Goal: Information Seeking & Learning: Find specific fact

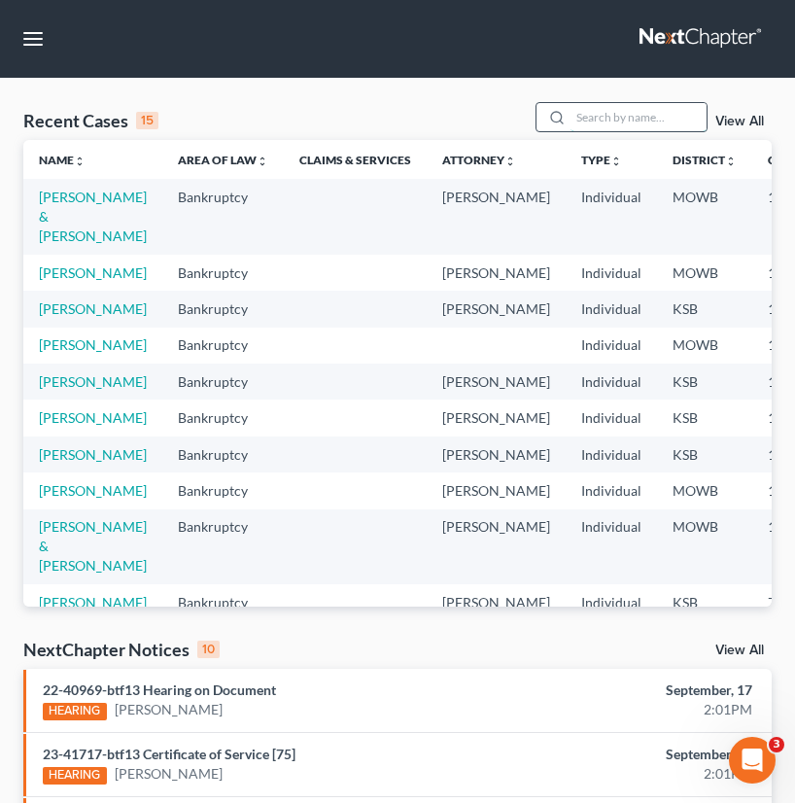
click at [639, 114] on input "search" at bounding box center [638, 117] width 136 height 28
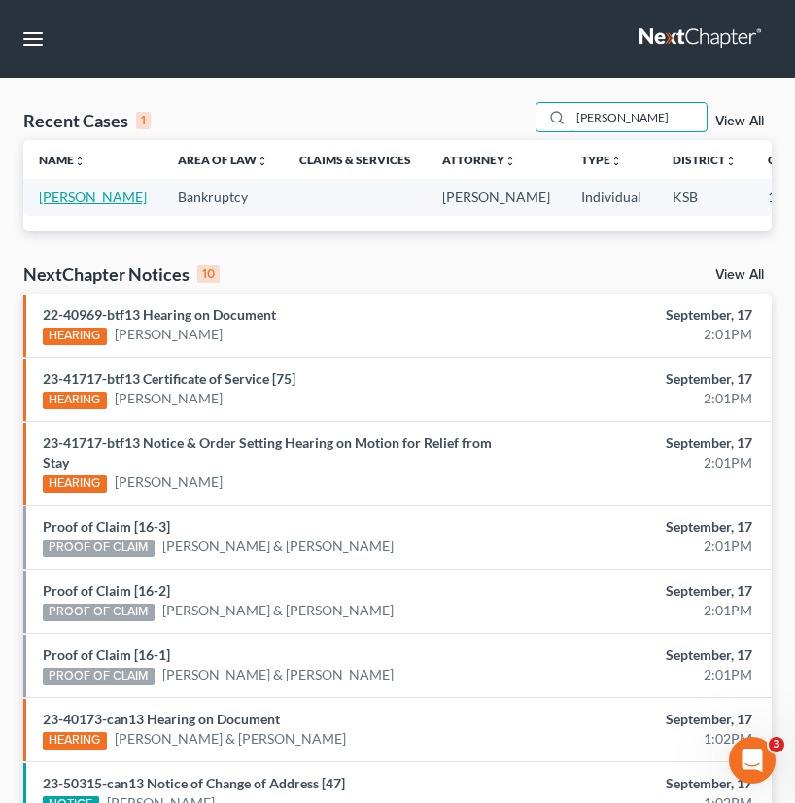
type input "[PERSON_NAME]"
click at [67, 200] on link "[PERSON_NAME]" at bounding box center [93, 197] width 108 height 17
select select "4"
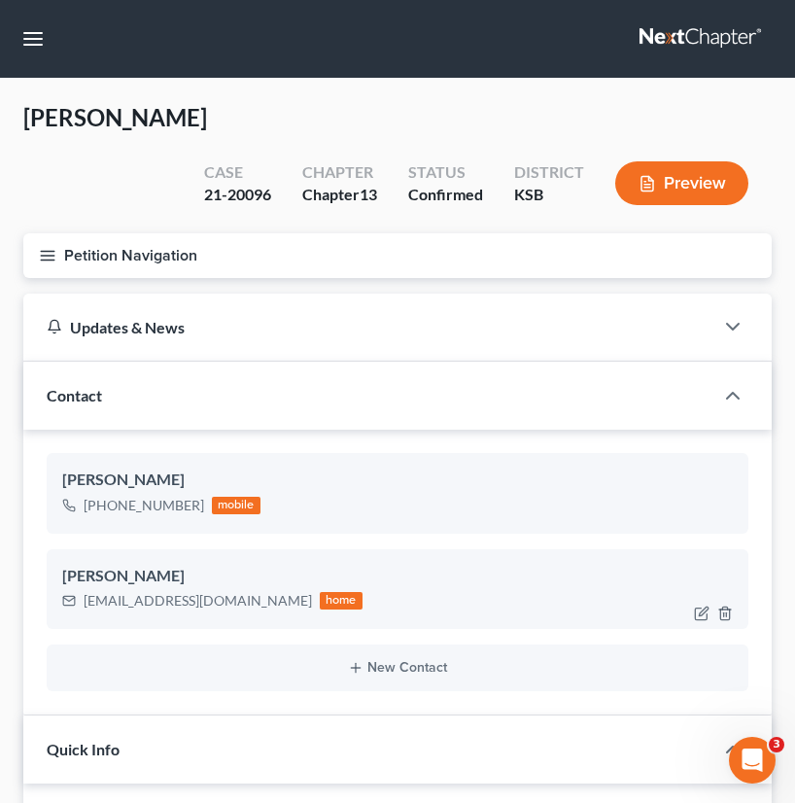
scroll to position [1742, 0]
drag, startPoint x: 224, startPoint y: 556, endPoint x: 99, endPoint y: 547, distance: 125.7
click at [78, 570] on div "[PERSON_NAME] [EMAIL_ADDRESS][DOMAIN_NAME] home" at bounding box center [398, 589] width 702 height 80
drag, startPoint x: 25, startPoint y: 36, endPoint x: 46, endPoint y: 115, distance: 81.3
click at [25, 36] on button "button" at bounding box center [33, 38] width 35 height 35
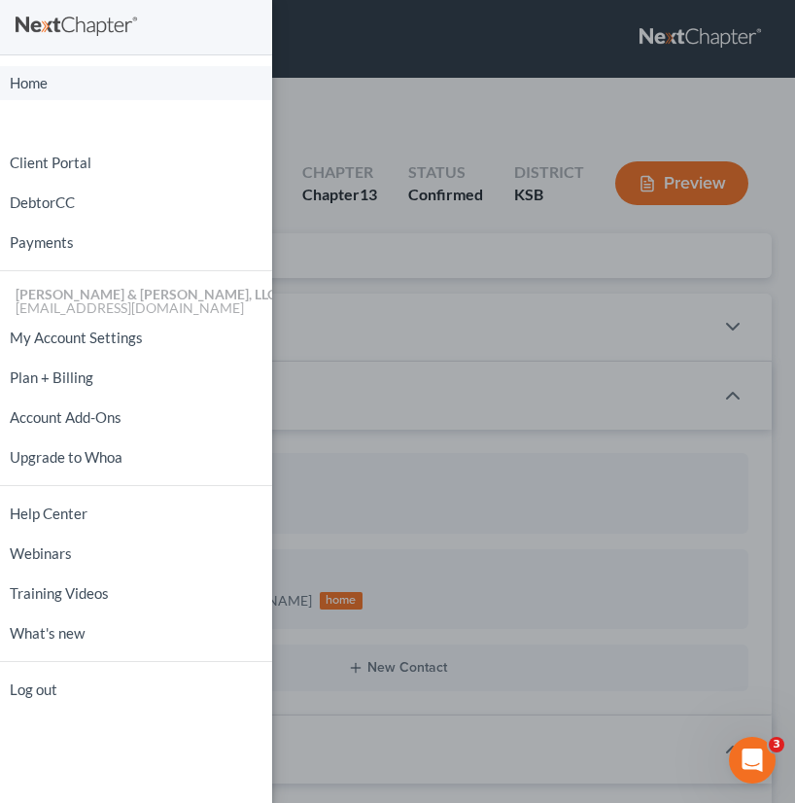
click at [46, 82] on link "Home" at bounding box center [136, 83] width 272 height 34
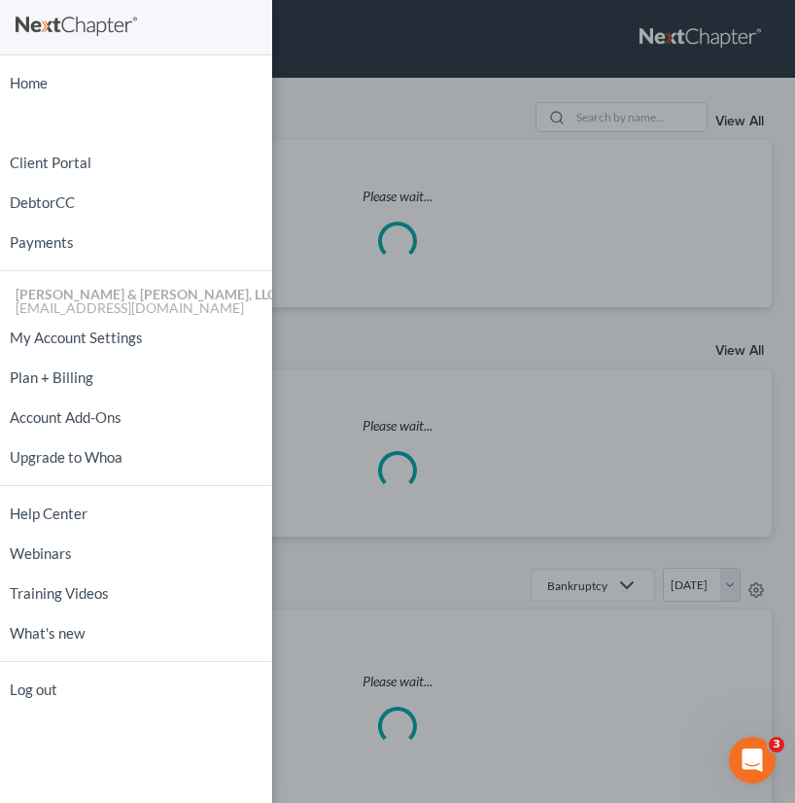
click at [442, 147] on div "Home New Case Client Portal DebtorCC Payments [PERSON_NAME] & [PERSON_NAME], LL…" at bounding box center [397, 401] width 795 height 803
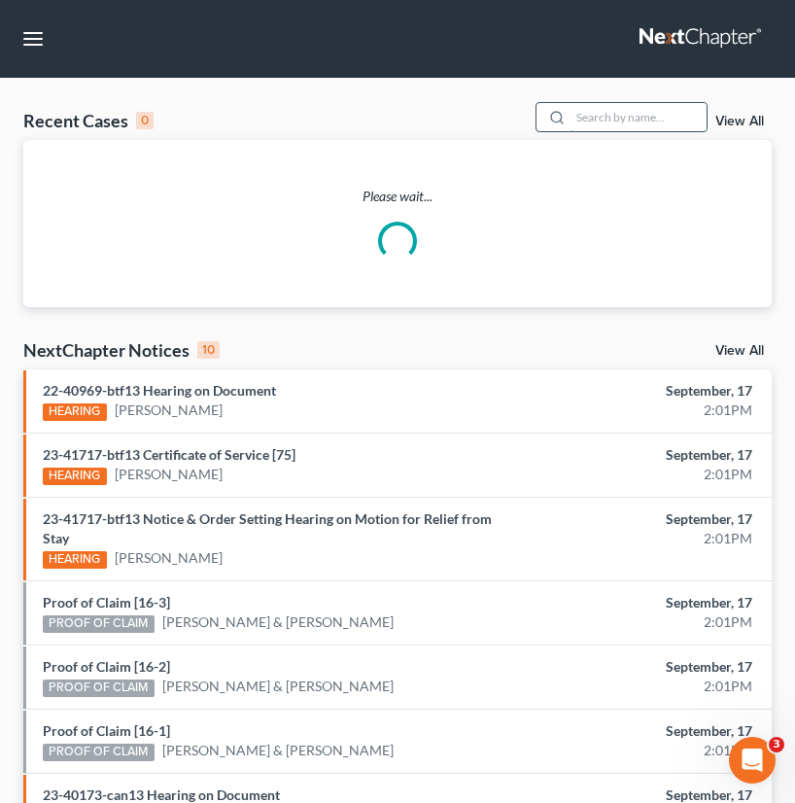
click at [623, 117] on input "search" at bounding box center [638, 117] width 136 height 28
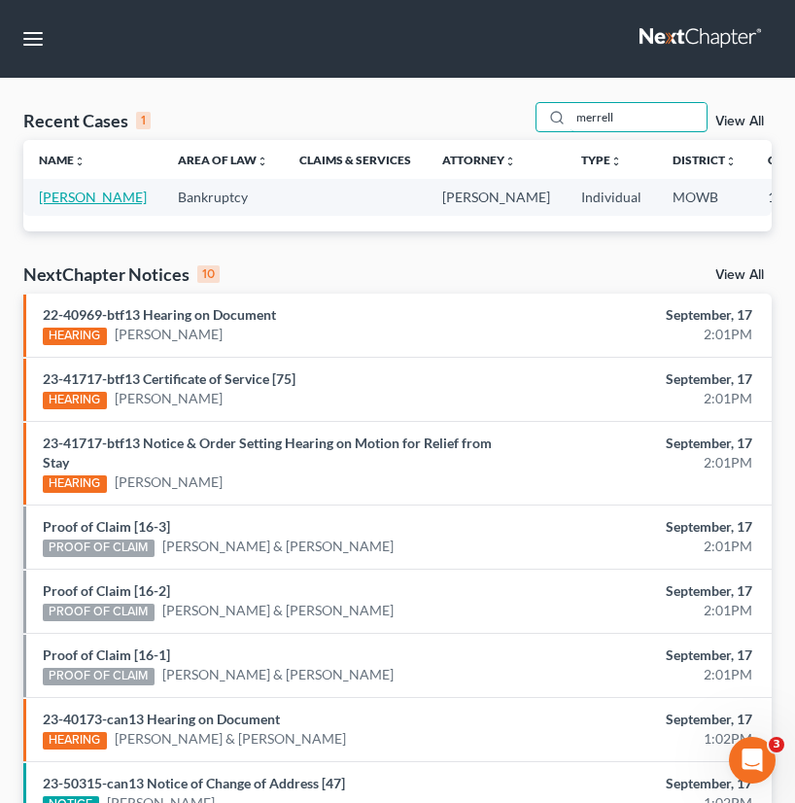
type input "merrell"
click at [48, 195] on link "[PERSON_NAME]" at bounding box center [93, 197] width 108 height 17
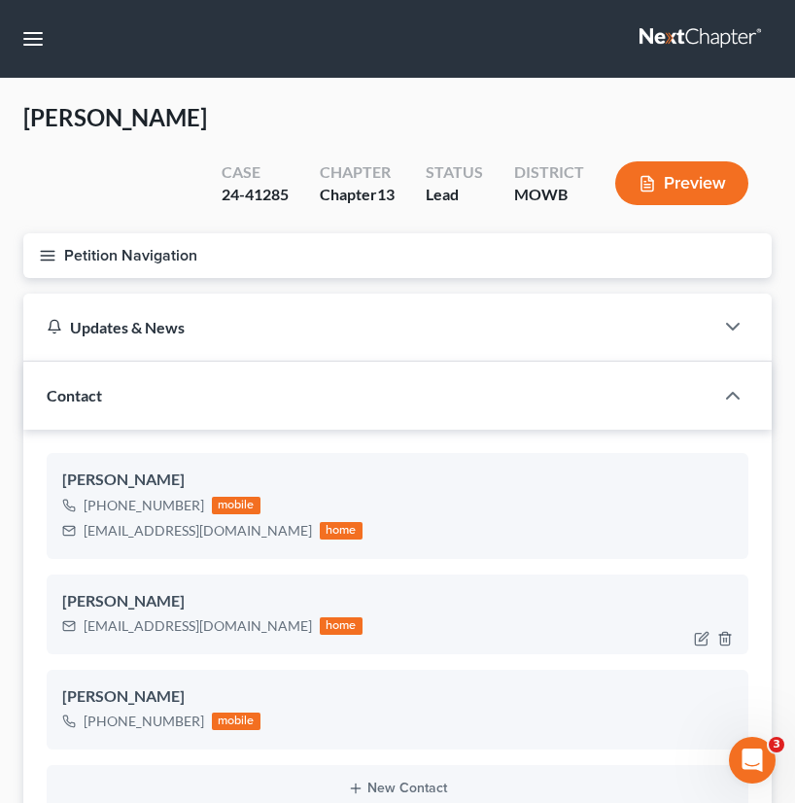
scroll to position [4340, 0]
drag, startPoint x: 215, startPoint y: 485, endPoint x: 36, endPoint y: 476, distance: 179.0
click at [36, 476] on div "[PERSON_NAME] [PHONE_NUMBER] mobile [EMAIL_ADDRESS][DOMAIN_NAME] home [PERSON_N…" at bounding box center [397, 633] width 748 height 406
drag, startPoint x: 37, startPoint y: 47, endPoint x: 46, endPoint y: 59, distance: 15.4
click at [37, 47] on button "button" at bounding box center [33, 38] width 35 height 35
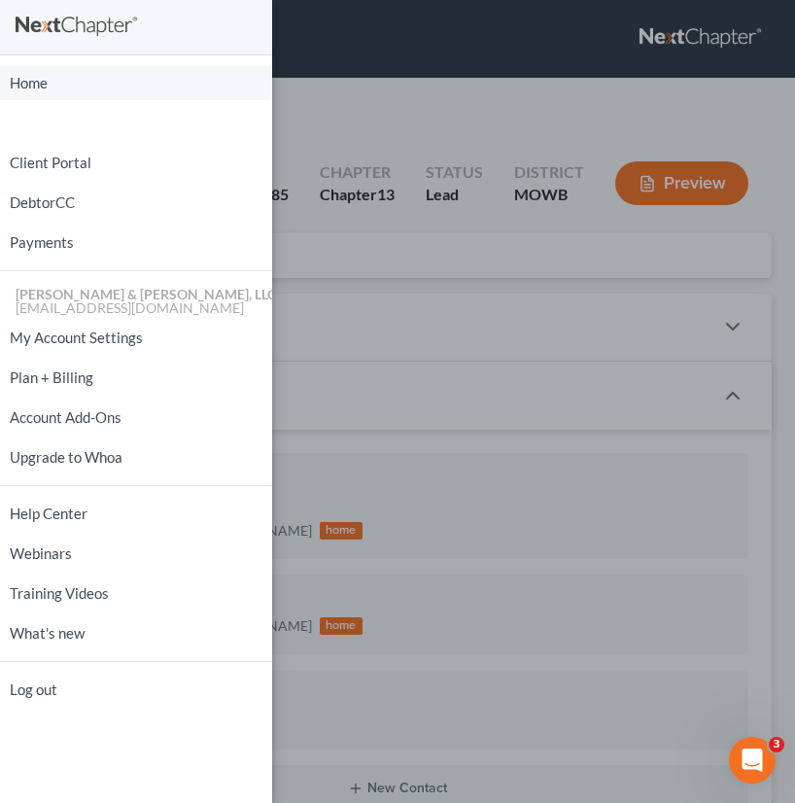
drag, startPoint x: 55, startPoint y: 83, endPoint x: 183, endPoint y: 141, distance: 140.0
click at [55, 83] on link "Home" at bounding box center [136, 83] width 272 height 34
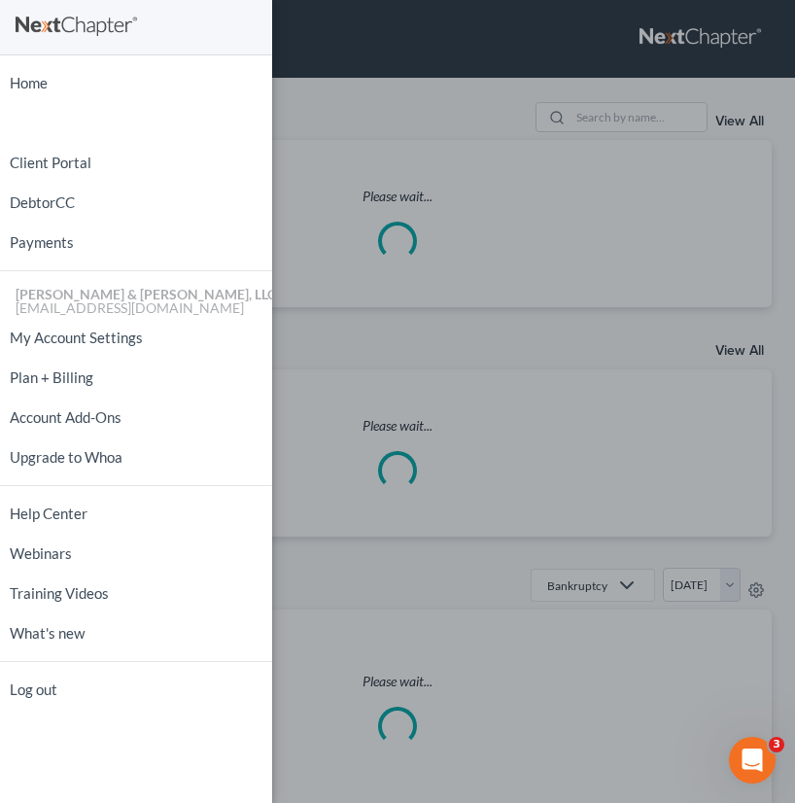
click at [344, 169] on div "Home New Case Client Portal DebtorCC Payments [PERSON_NAME] & [PERSON_NAME], LL…" at bounding box center [397, 401] width 795 height 803
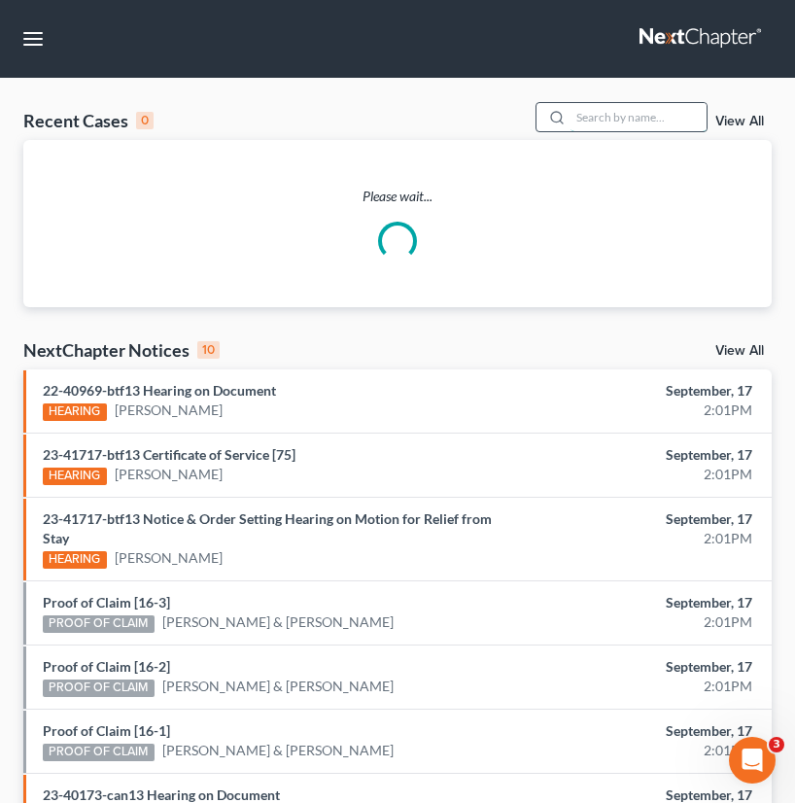
click at [610, 121] on input "search" at bounding box center [638, 117] width 136 height 28
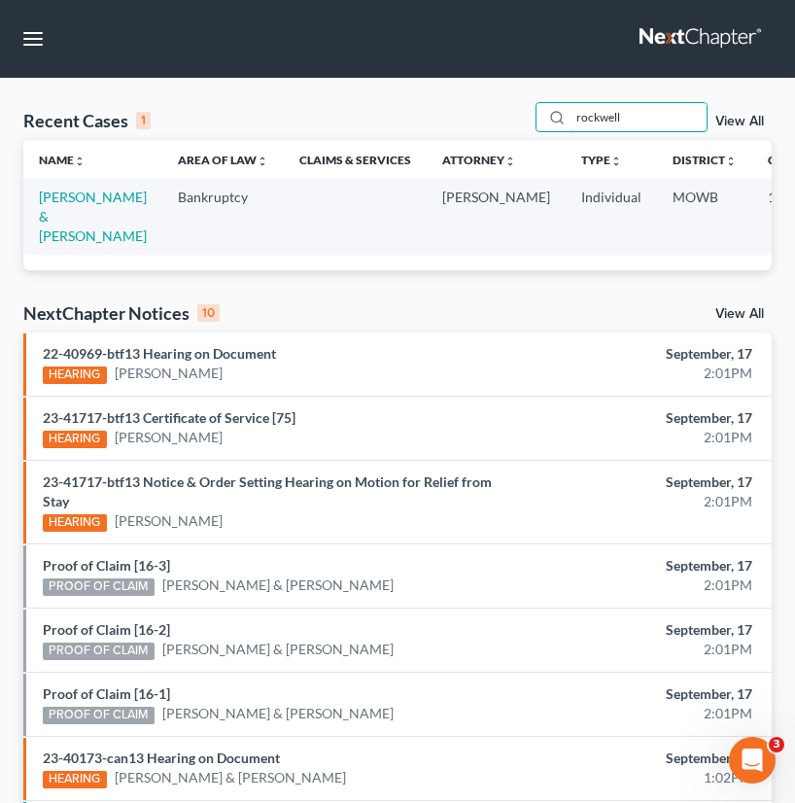
type input "rockwell"
click at [37, 224] on td "[PERSON_NAME] & [PERSON_NAME]" at bounding box center [92, 216] width 139 height 75
click at [45, 219] on link "[PERSON_NAME] & [PERSON_NAME]" at bounding box center [93, 216] width 108 height 55
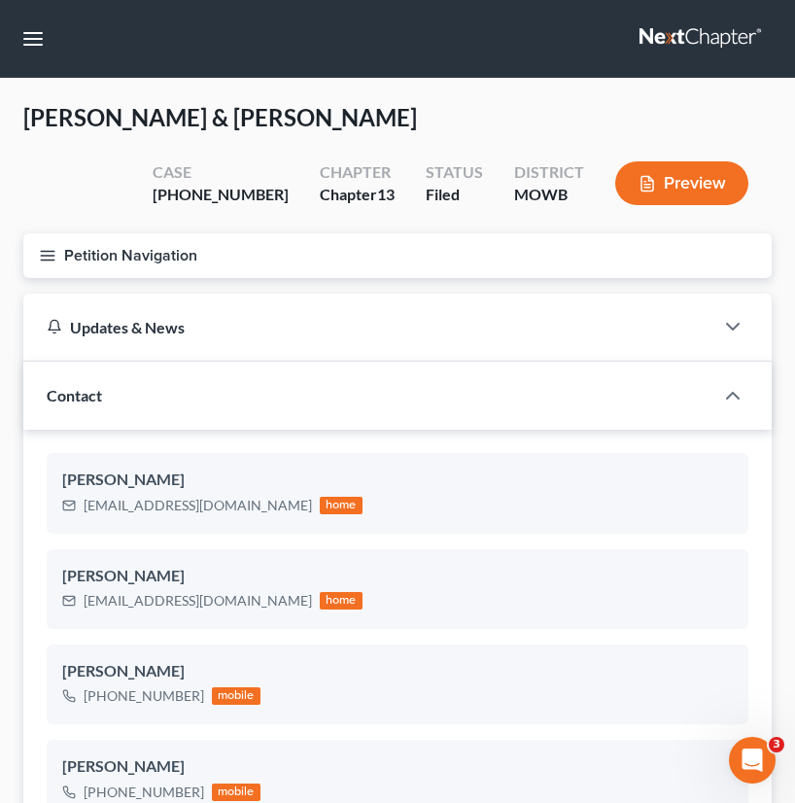
scroll to position [4676, 0]
drag, startPoint x: 239, startPoint y: 510, endPoint x: 78, endPoint y: 513, distance: 161.3
click at [78, 513] on div "[EMAIL_ADDRESS][DOMAIN_NAME] home" at bounding box center [212, 505] width 300 height 25
drag, startPoint x: 237, startPoint y: 600, endPoint x: 63, endPoint y: 606, distance: 174.1
click at [63, 606] on div "[EMAIL_ADDRESS][DOMAIN_NAME] home" at bounding box center [212, 600] width 300 height 25
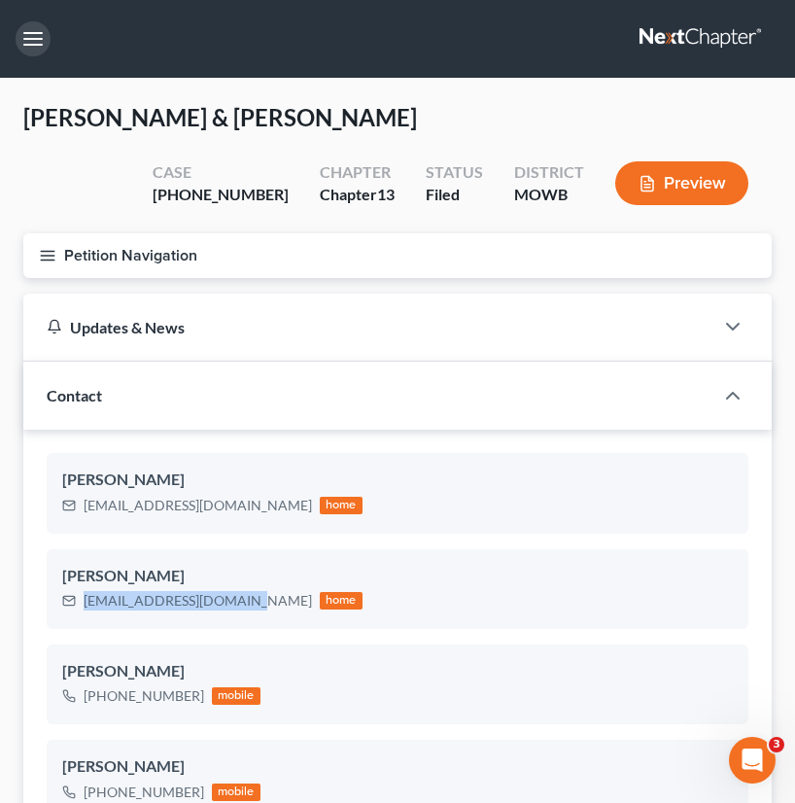
drag, startPoint x: 33, startPoint y: 51, endPoint x: 42, endPoint y: 74, distance: 24.9
click at [33, 51] on button "button" at bounding box center [33, 38] width 35 height 35
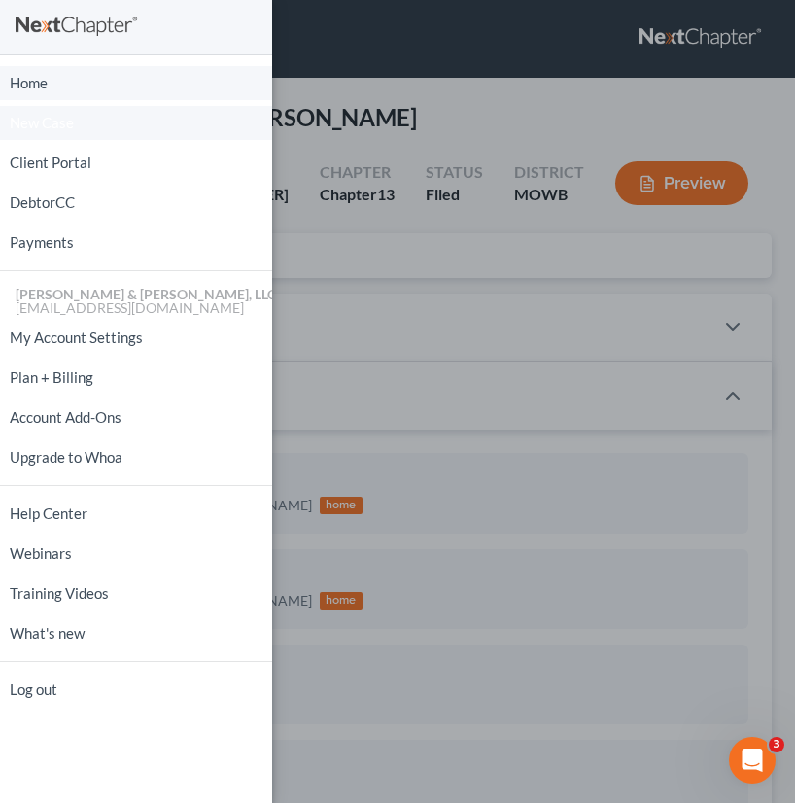
drag, startPoint x: 55, startPoint y: 79, endPoint x: 112, endPoint y: 107, distance: 63.0
click at [55, 79] on link "Home" at bounding box center [136, 83] width 272 height 34
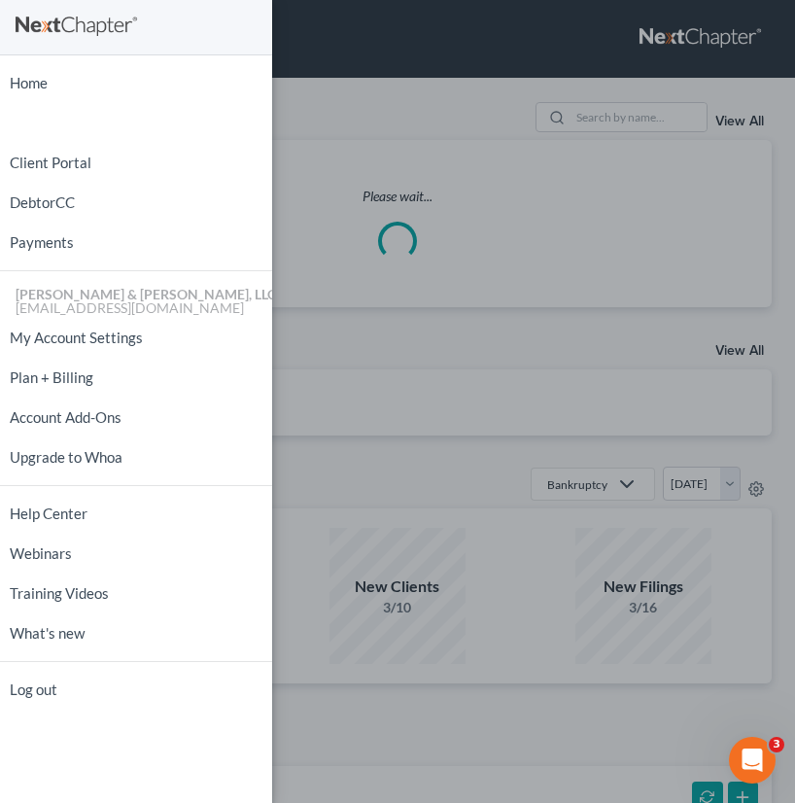
click at [391, 163] on div "Home New Case Client Portal DebtorCC Payments [PERSON_NAME] & [PERSON_NAME], LL…" at bounding box center [397, 401] width 795 height 803
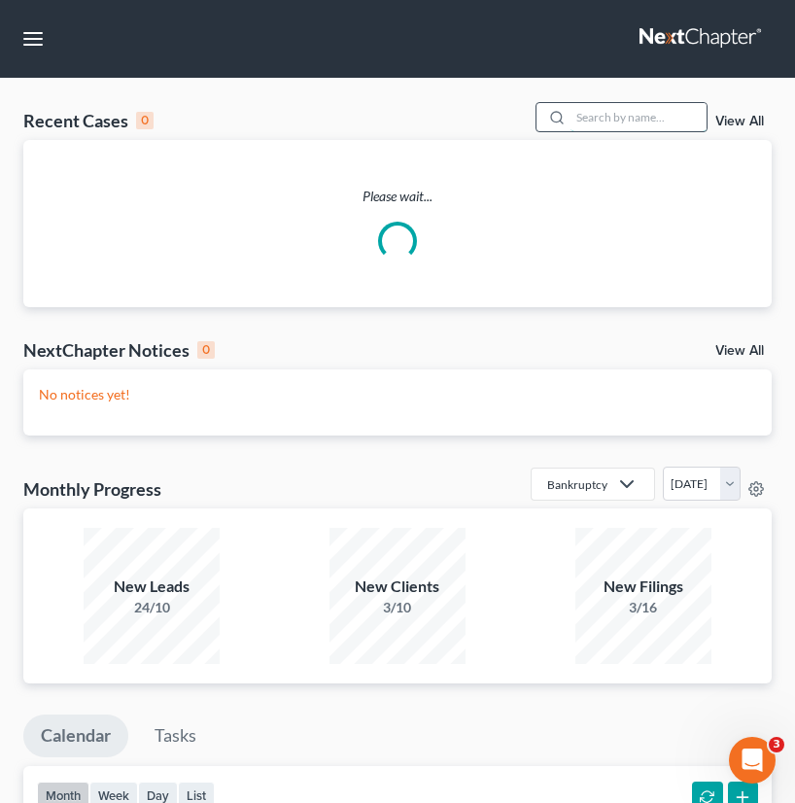
click at [626, 111] on input "search" at bounding box center [638, 117] width 136 height 28
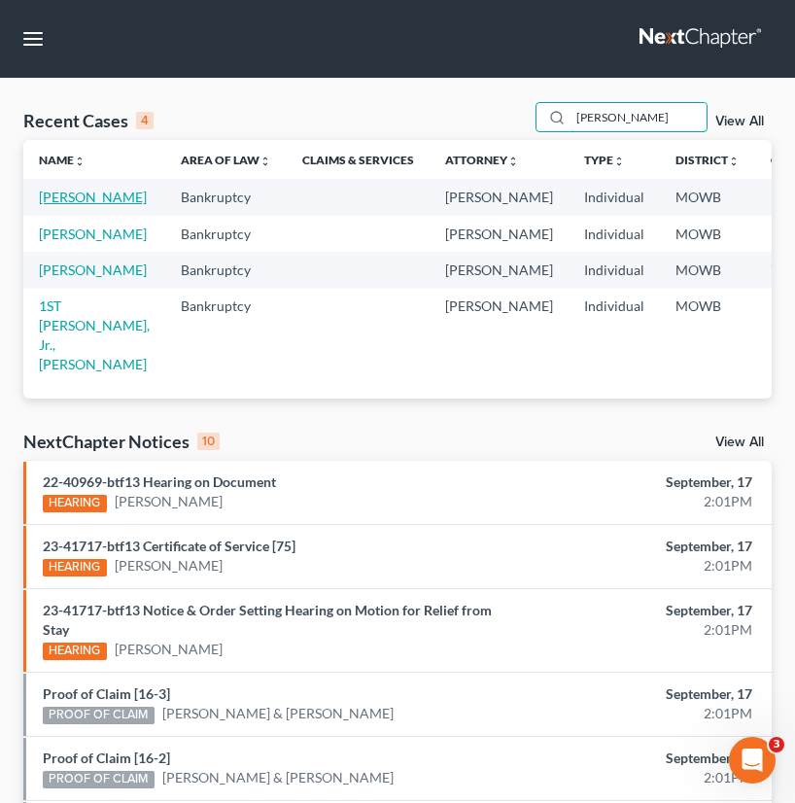
type input "[PERSON_NAME]"
click at [68, 205] on link "[PERSON_NAME]" at bounding box center [93, 197] width 108 height 17
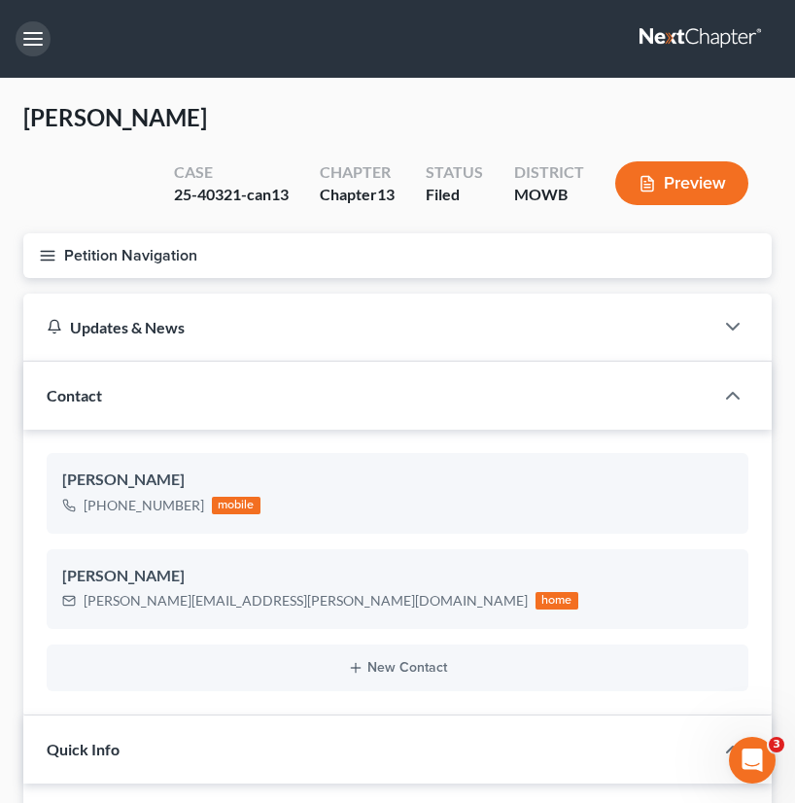
scroll to position [2235, 0]
click at [32, 54] on button "button" at bounding box center [33, 38] width 35 height 35
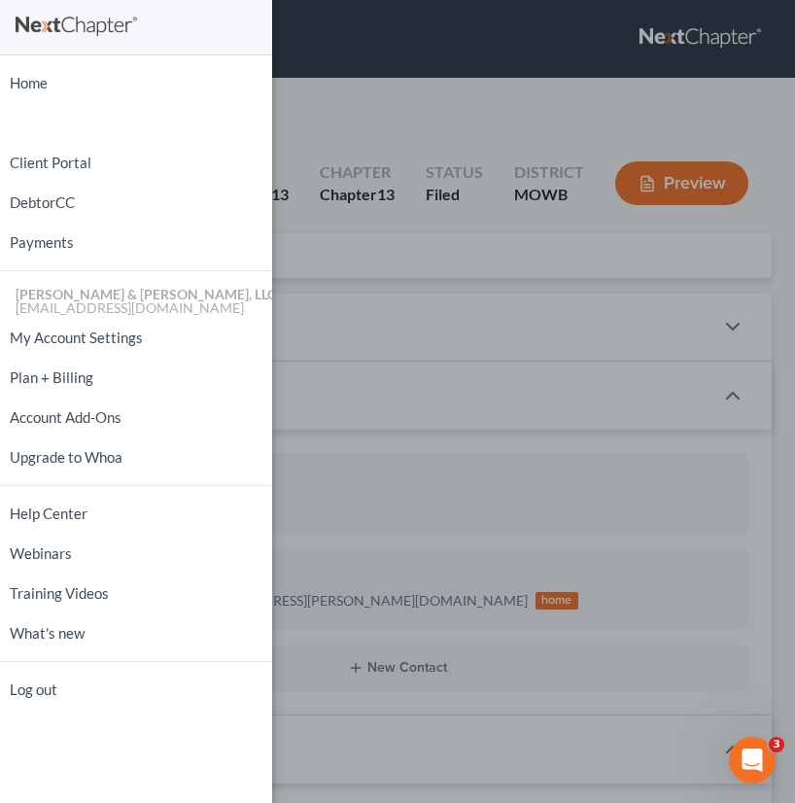
click at [46, 100] on ul "Home New Case Client Portal DebtorCC Payments [PERSON_NAME] & [PERSON_NAME], LL…" at bounding box center [136, 386] width 272 height 646
click at [50, 91] on link "Home" at bounding box center [136, 83] width 272 height 34
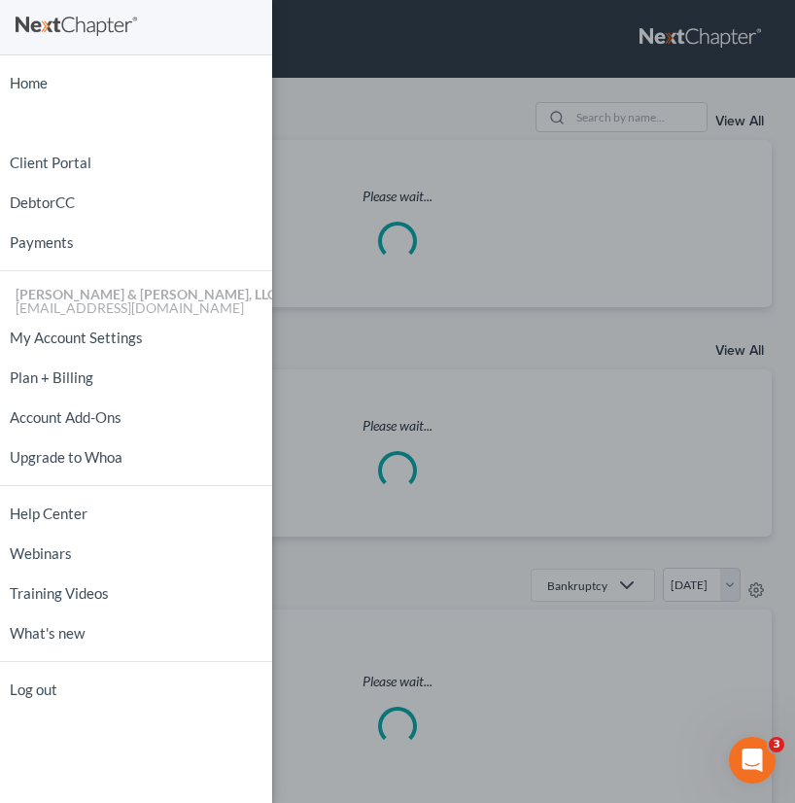
click at [430, 142] on div "Home New Case Client Portal DebtorCC Payments [PERSON_NAME] & [PERSON_NAME], LL…" at bounding box center [397, 401] width 795 height 803
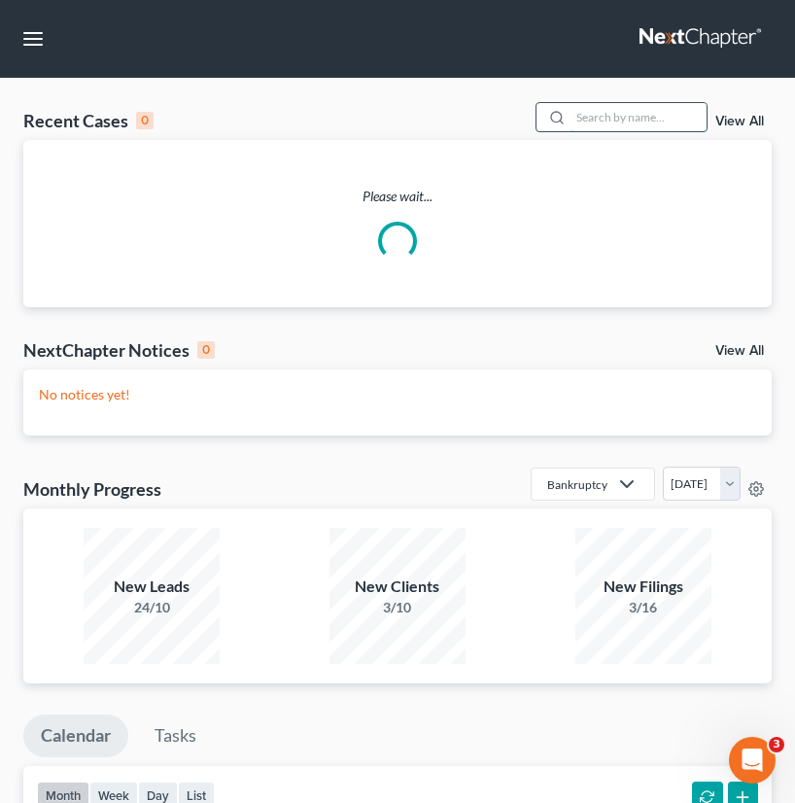
click at [608, 120] on input "search" at bounding box center [638, 117] width 136 height 28
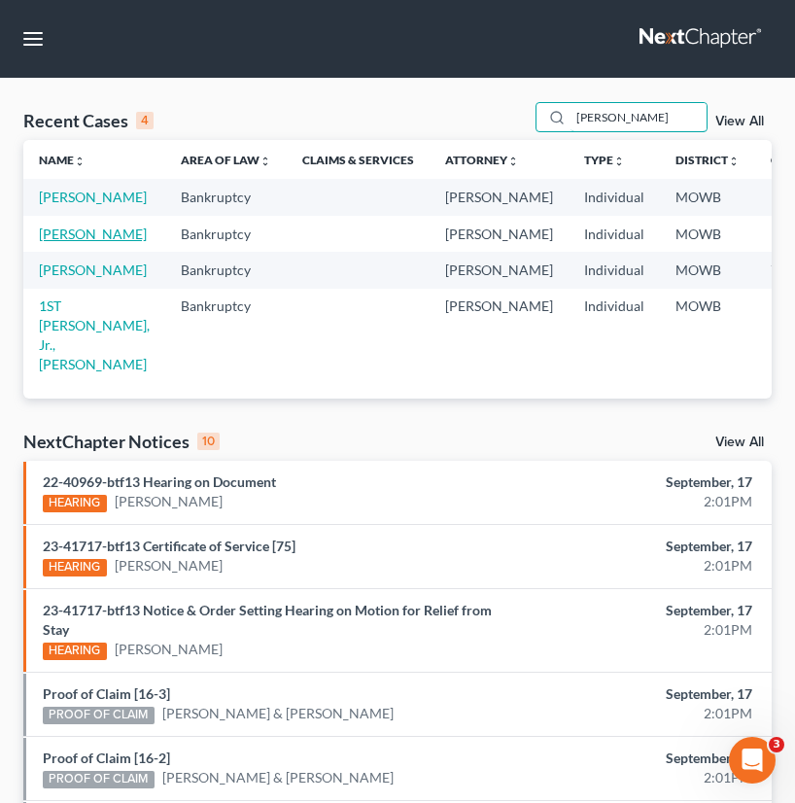
type input "[PERSON_NAME]"
click at [46, 242] on link "[PERSON_NAME]" at bounding box center [93, 233] width 108 height 17
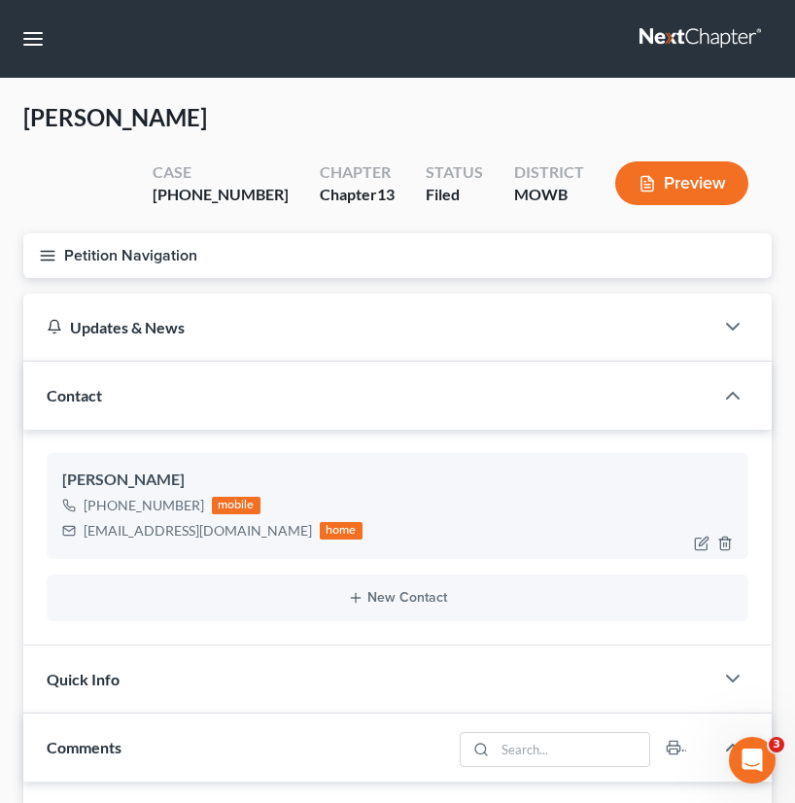
scroll to position [1225, 0]
drag, startPoint x: 259, startPoint y: 533, endPoint x: 67, endPoint y: 542, distance: 192.6
click at [67, 542] on div "[EMAIL_ADDRESS][DOMAIN_NAME] home" at bounding box center [212, 530] width 300 height 25
drag, startPoint x: 37, startPoint y: 42, endPoint x: 51, endPoint y: 51, distance: 16.2
click at [37, 42] on button "button" at bounding box center [33, 38] width 35 height 35
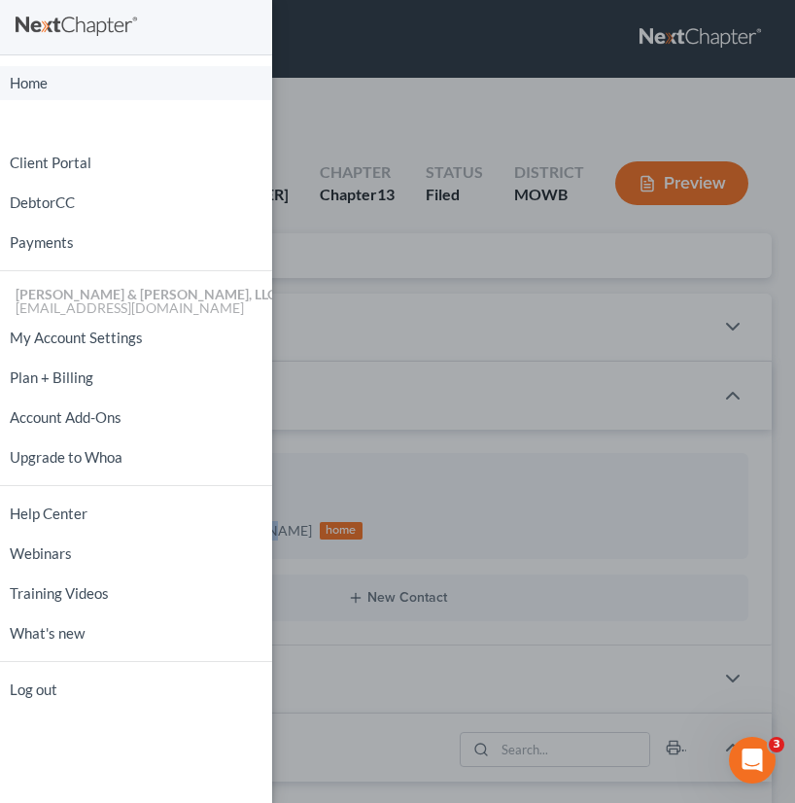
click at [98, 89] on link "Home" at bounding box center [136, 83] width 272 height 34
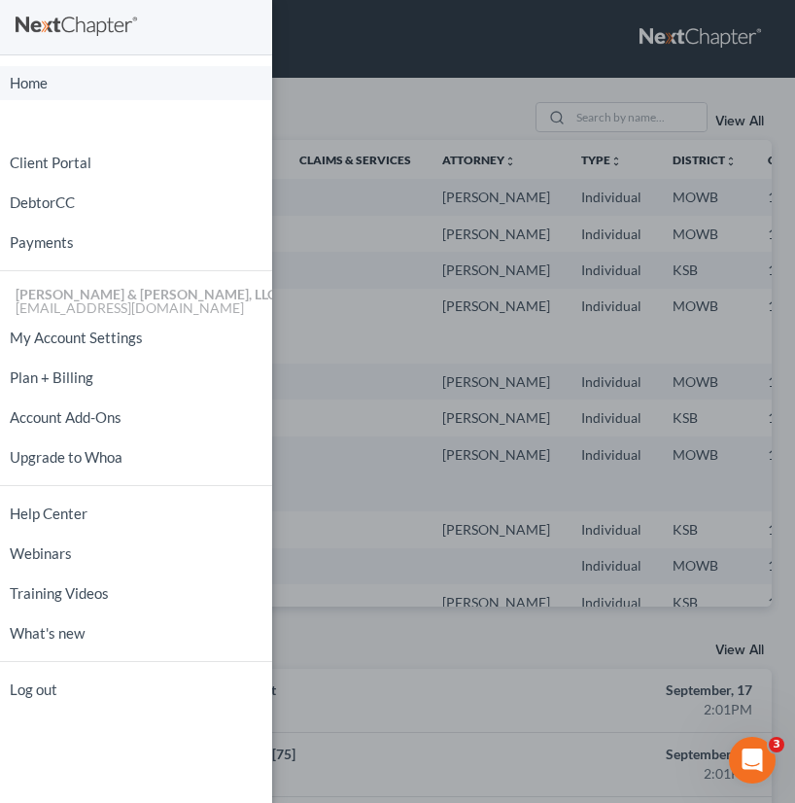
click at [185, 83] on link "Home" at bounding box center [136, 83] width 272 height 34
click at [576, 110] on div "Home New Case Client Portal DebtorCC Payments [PERSON_NAME] & [PERSON_NAME], LL…" at bounding box center [397, 401] width 795 height 803
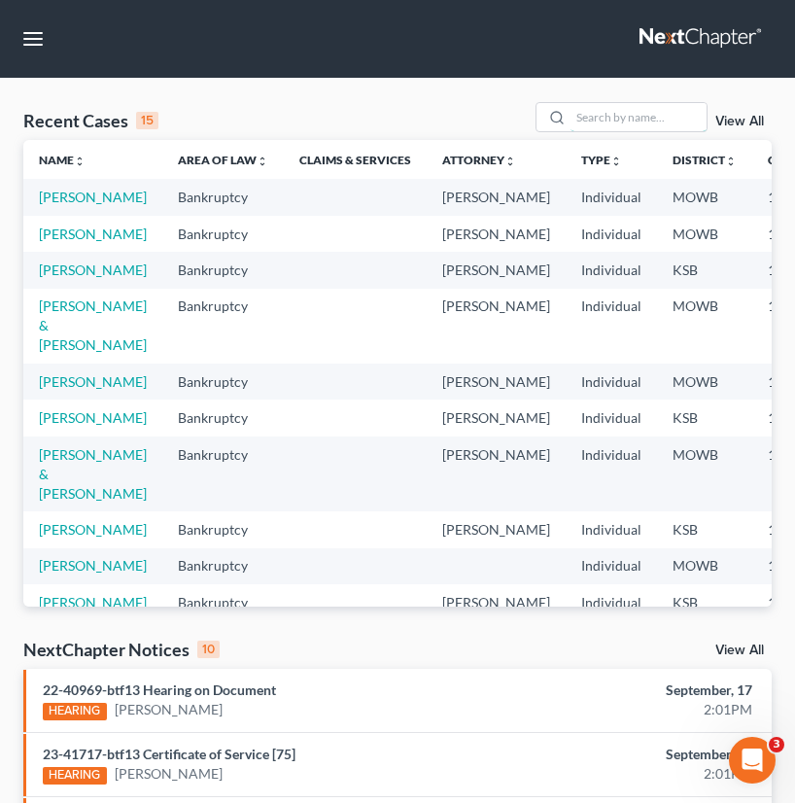
click at [588, 118] on input "search" at bounding box center [638, 117] width 136 height 28
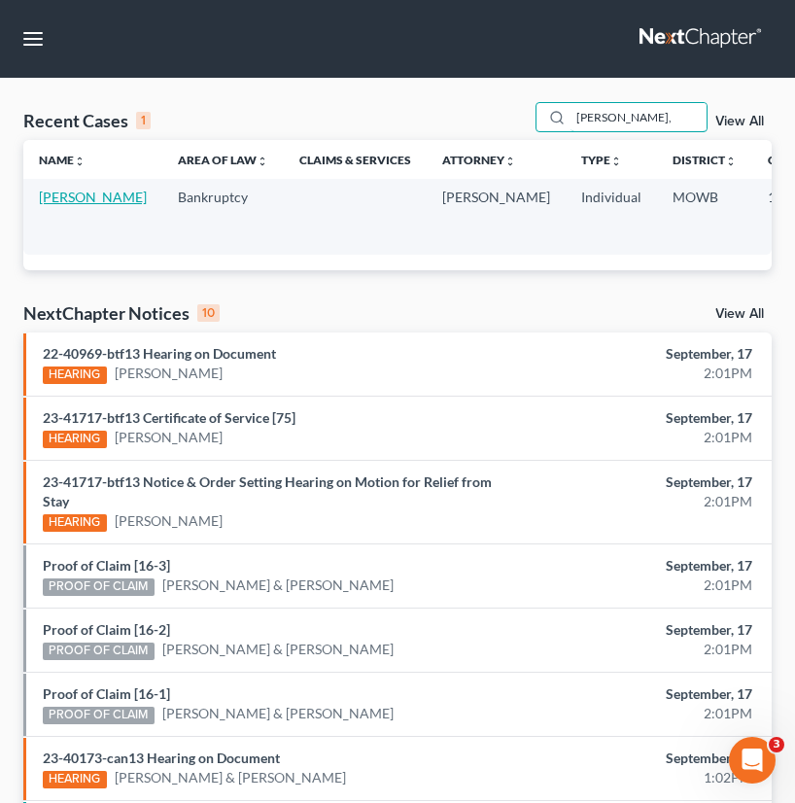
type input "[PERSON_NAME],"
click at [62, 203] on link "[PERSON_NAME]" at bounding box center [93, 197] width 108 height 17
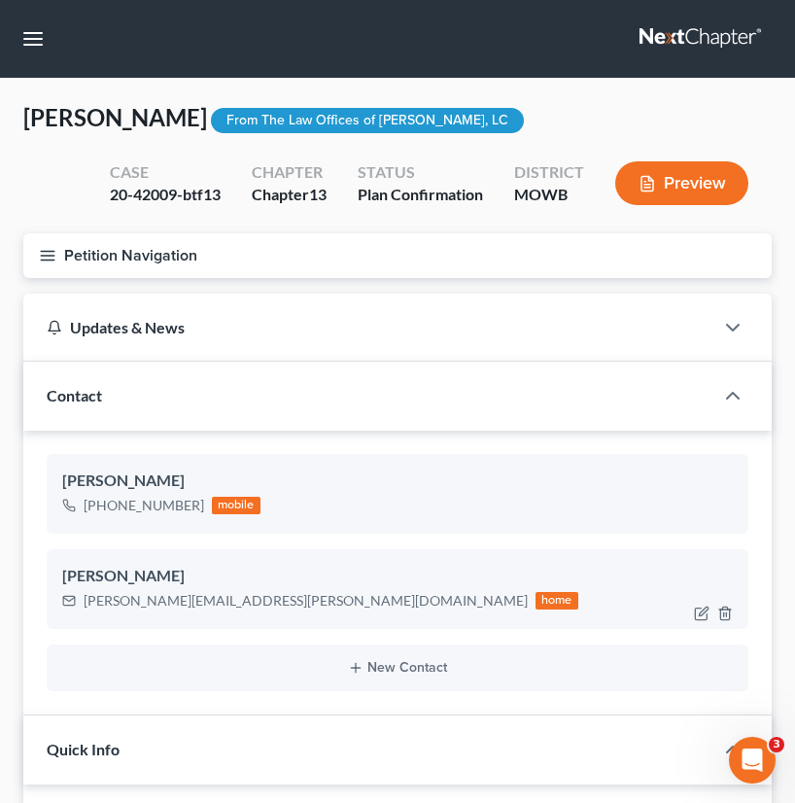
scroll to position [1767, 0]
drag, startPoint x: 222, startPoint y: 600, endPoint x: 79, endPoint y: 600, distance: 142.8
click at [79, 600] on div "[PERSON_NAME][EMAIL_ADDRESS][PERSON_NAME][DOMAIN_NAME] home" at bounding box center [320, 600] width 516 height 25
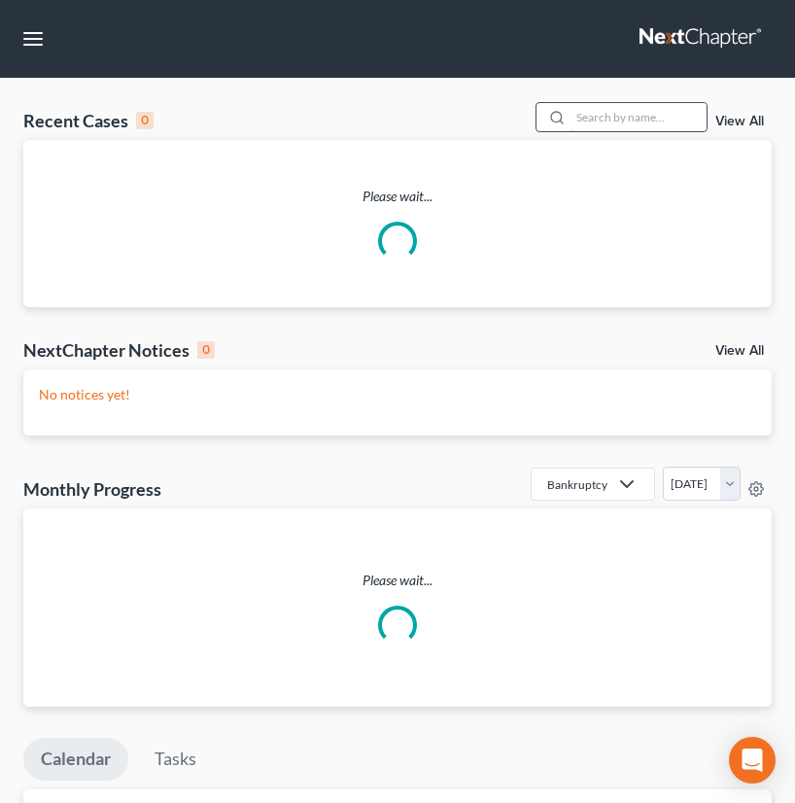
click at [652, 106] on input "search" at bounding box center [638, 117] width 136 height 28
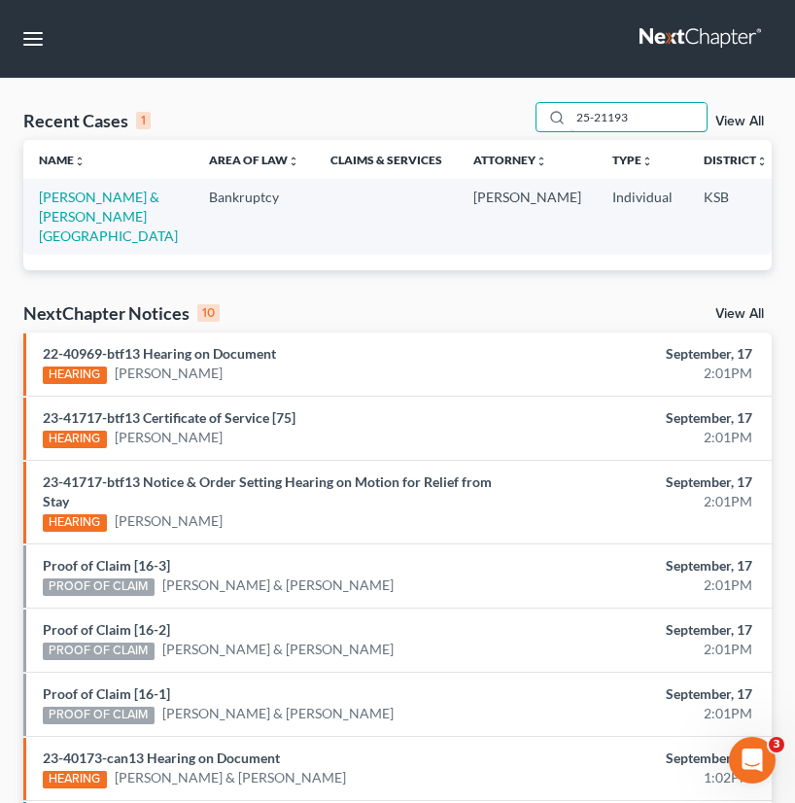
type input "25-21193"
click at [80, 215] on link "Stevens, Mathew & Chermok, Brittany" at bounding box center [108, 216] width 139 height 55
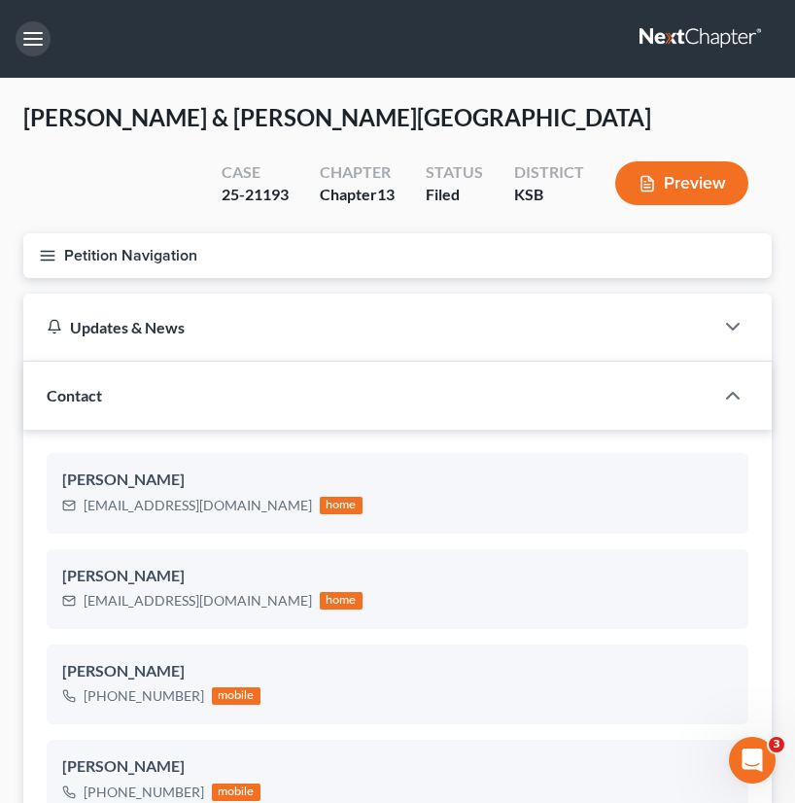
drag, startPoint x: 40, startPoint y: 35, endPoint x: 54, endPoint y: 70, distance: 37.9
click at [40, 35] on button "button" at bounding box center [33, 38] width 35 height 35
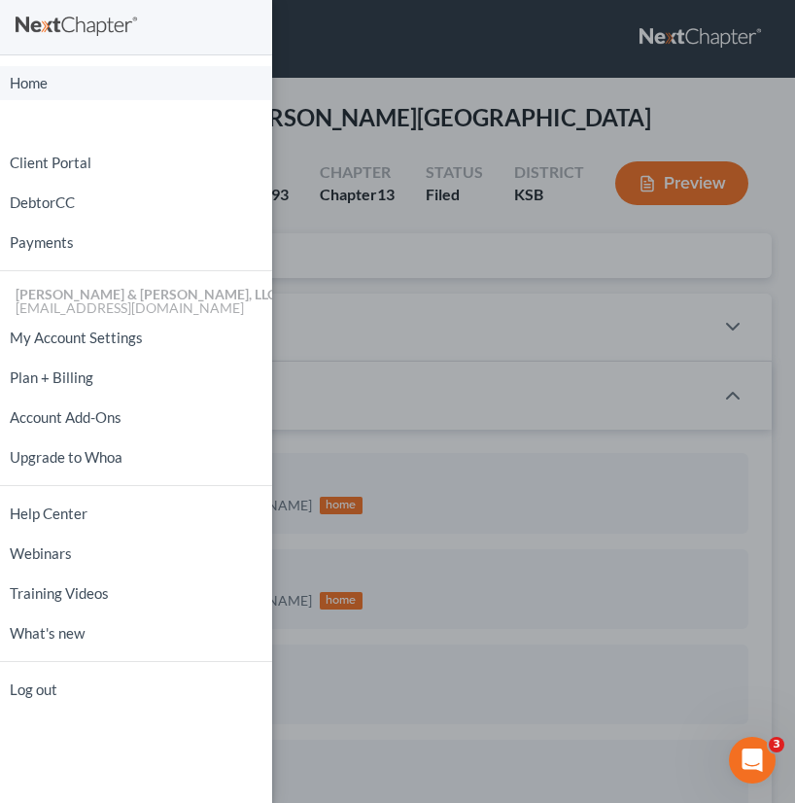
click at [58, 81] on link "Home" at bounding box center [136, 83] width 272 height 34
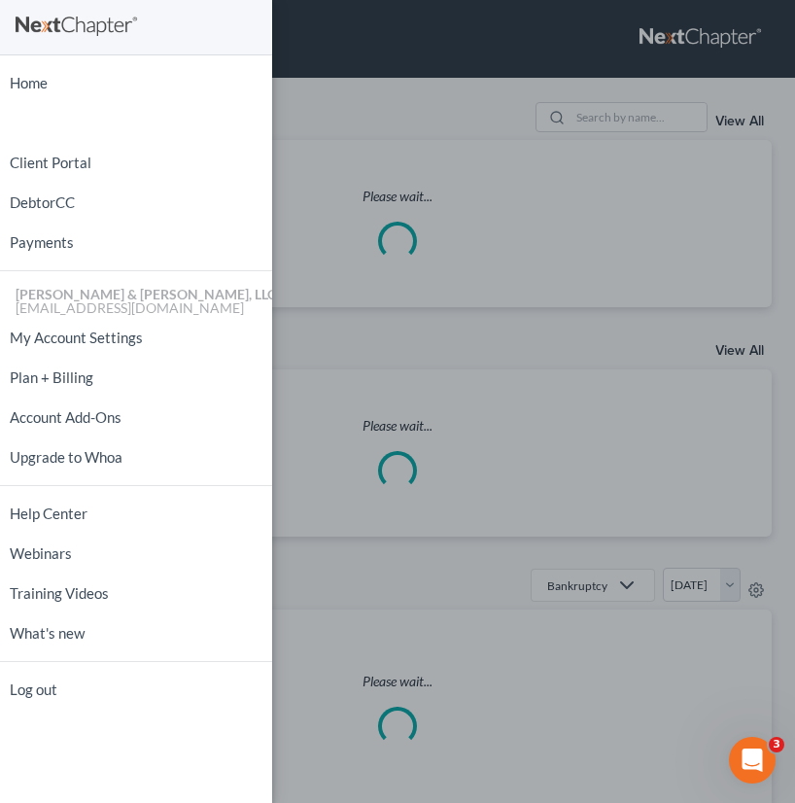
click at [453, 164] on div "Home New Case Client Portal DebtorCC Payments [PERSON_NAME] & [PERSON_NAME], LL…" at bounding box center [397, 401] width 795 height 803
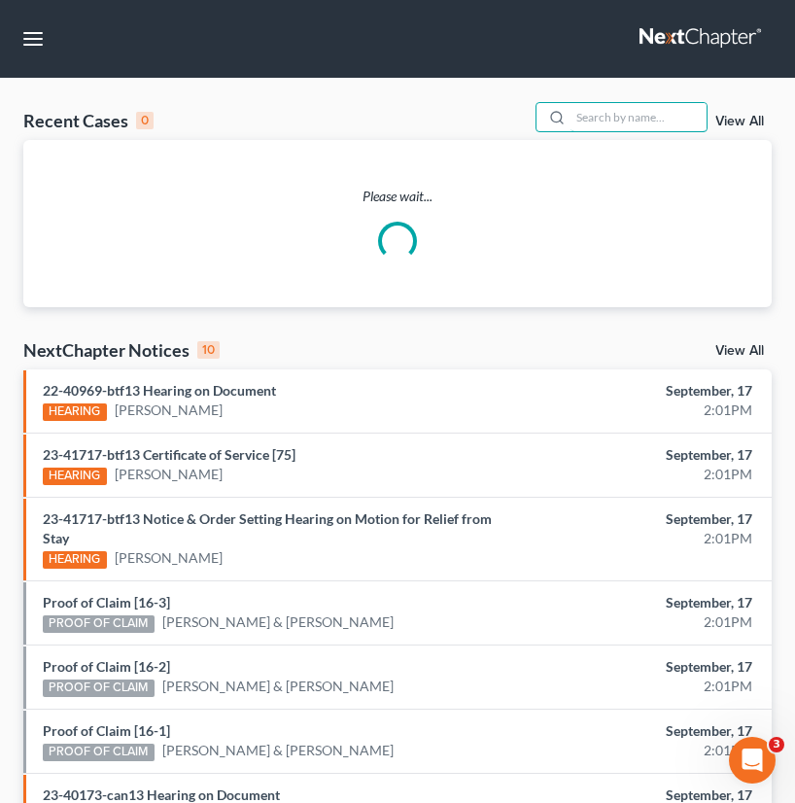
click at [622, 122] on input "search" at bounding box center [638, 117] width 136 height 28
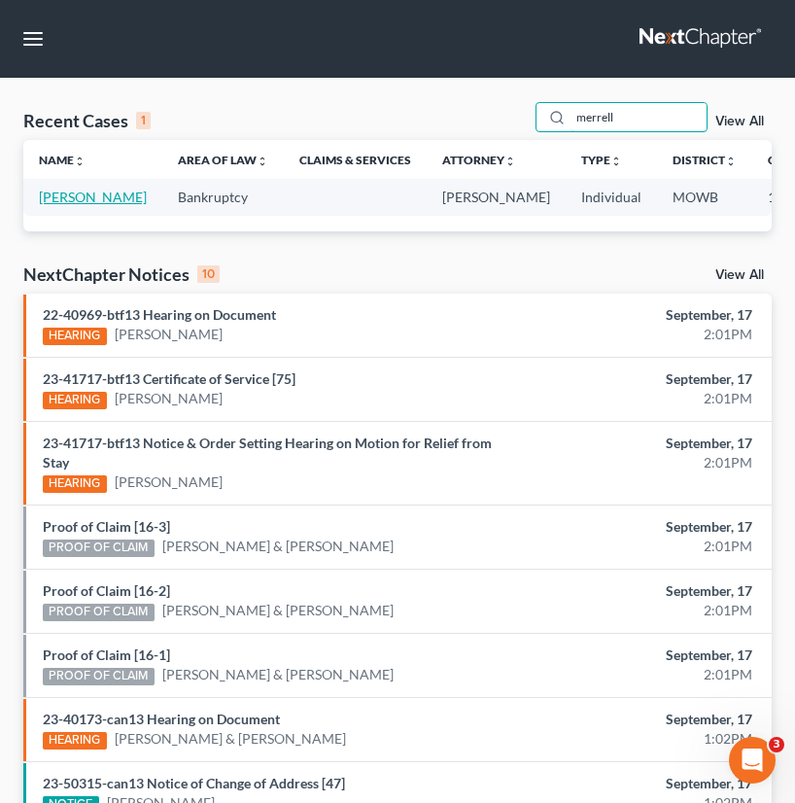
type input "merrell"
click at [79, 198] on link "[PERSON_NAME]" at bounding box center [93, 197] width 108 height 17
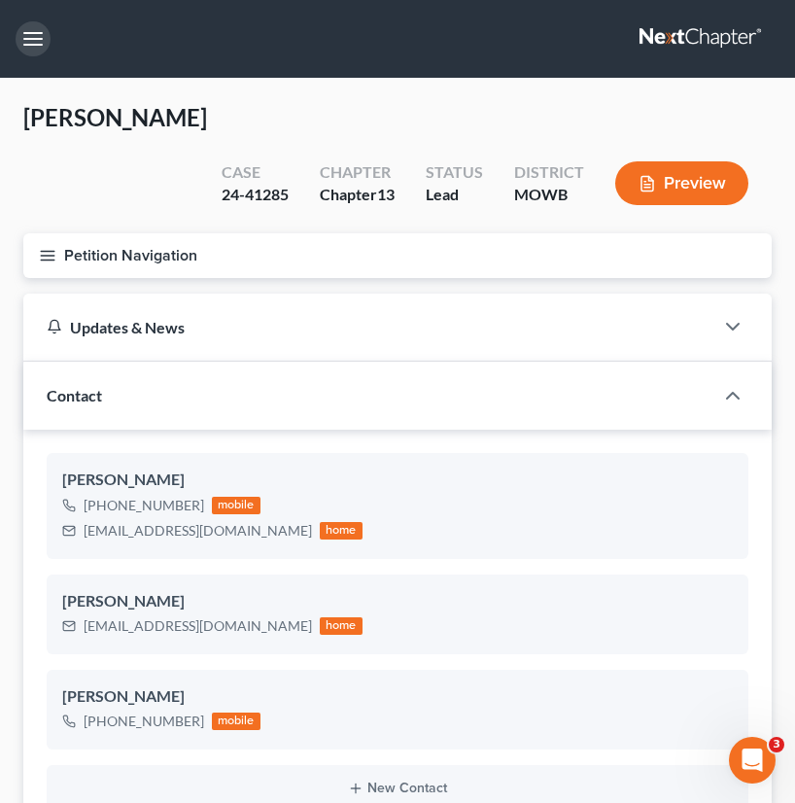
drag, startPoint x: 23, startPoint y: 33, endPoint x: 32, endPoint y: 54, distance: 23.1
click at [23, 33] on button "button" at bounding box center [33, 38] width 35 height 35
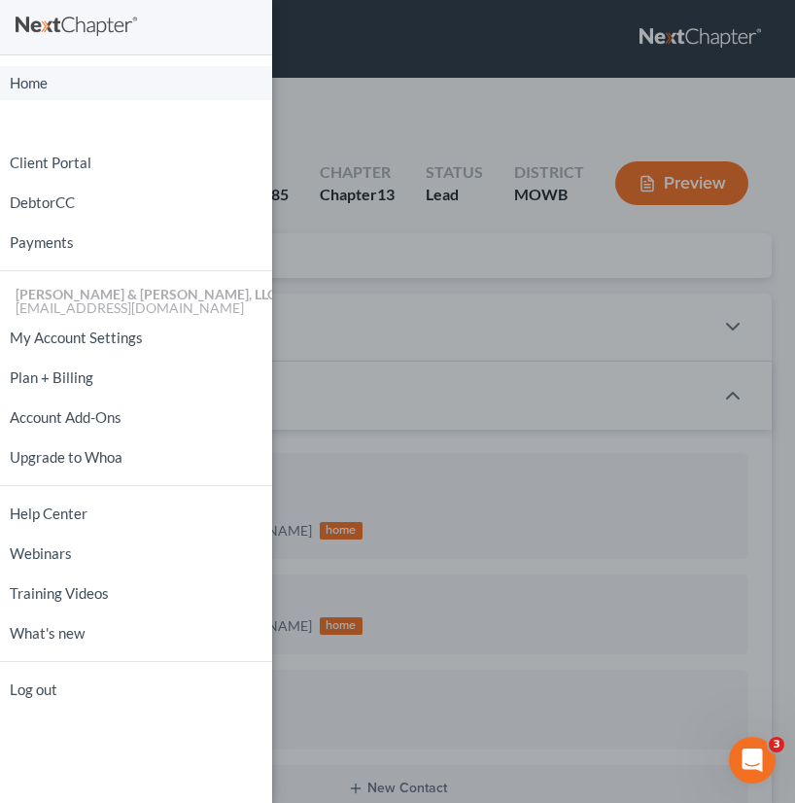
click at [54, 92] on link "Home" at bounding box center [136, 83] width 272 height 34
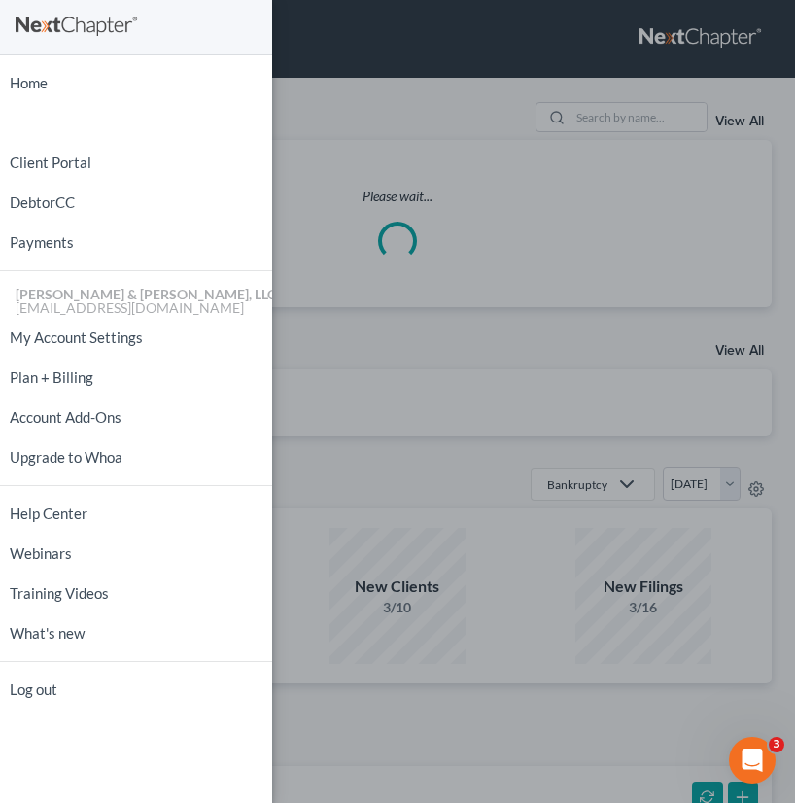
click at [351, 232] on div "Home New Case Client Portal DebtorCC Payments [PERSON_NAME] & [PERSON_NAME], LL…" at bounding box center [397, 401] width 795 height 803
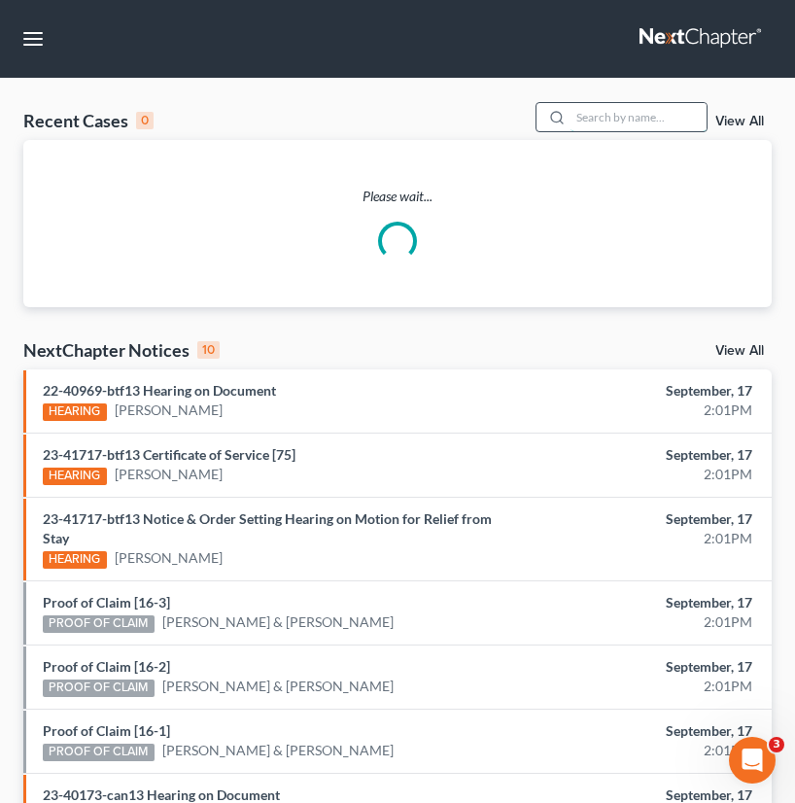
click at [622, 114] on input "search" at bounding box center [638, 117] width 136 height 28
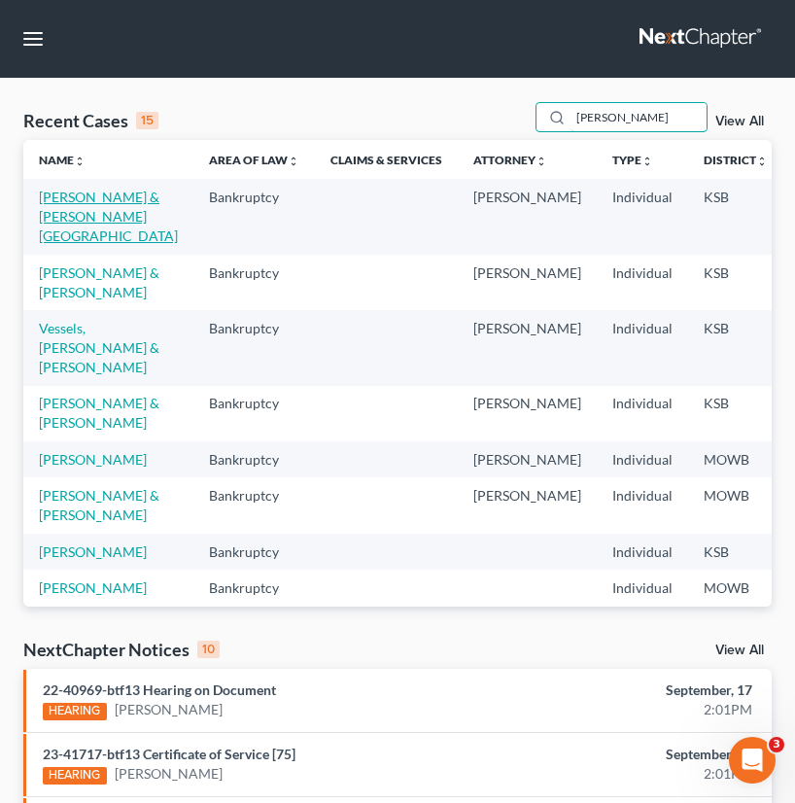
type input "stevens"
click at [68, 239] on link "Stevens, Mathew & Chermok, Brittany" at bounding box center [108, 216] width 139 height 55
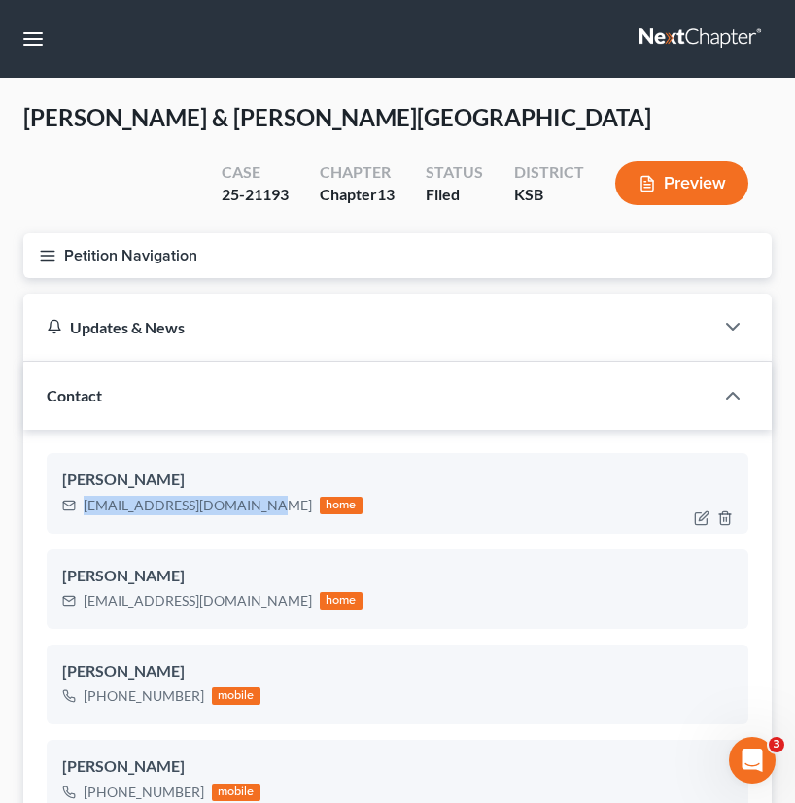
drag, startPoint x: 265, startPoint y: 508, endPoint x: 96, endPoint y: 505, distance: 169.1
click at [79, 514] on div "stevensmathew23@gmail.com home" at bounding box center [212, 505] width 300 height 25
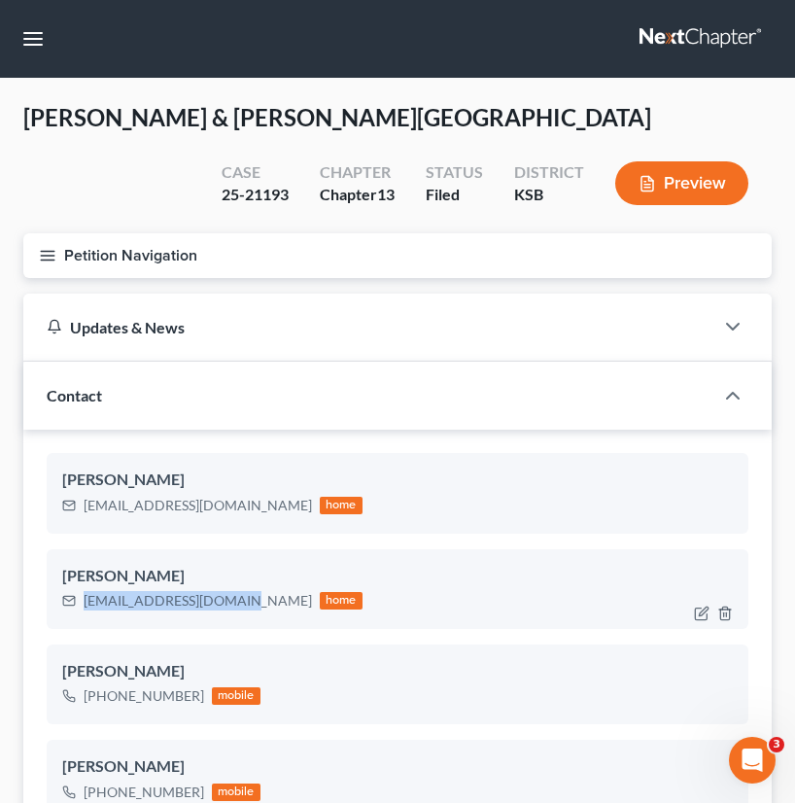
drag, startPoint x: 240, startPoint y: 602, endPoint x: 116, endPoint y: 597, distance: 124.5
click at [77, 612] on div "Brittchermok@yahoo.com home" at bounding box center [212, 600] width 300 height 25
drag, startPoint x: 37, startPoint y: 44, endPoint x: 44, endPoint y: 54, distance: 12.7
click at [37, 44] on button "button" at bounding box center [33, 38] width 35 height 35
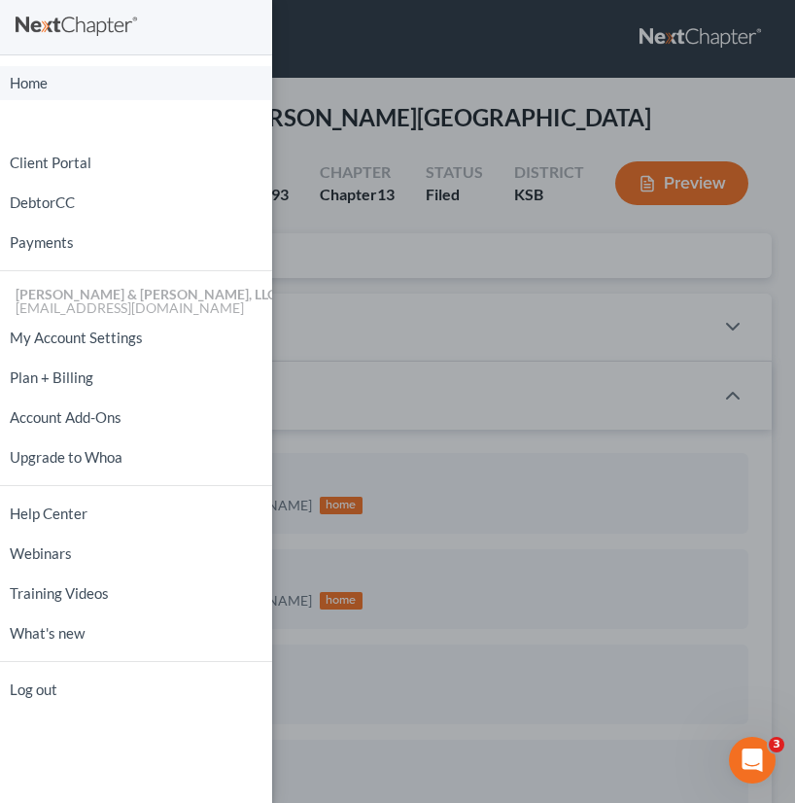
click at [65, 92] on link "Home" at bounding box center [136, 83] width 272 height 34
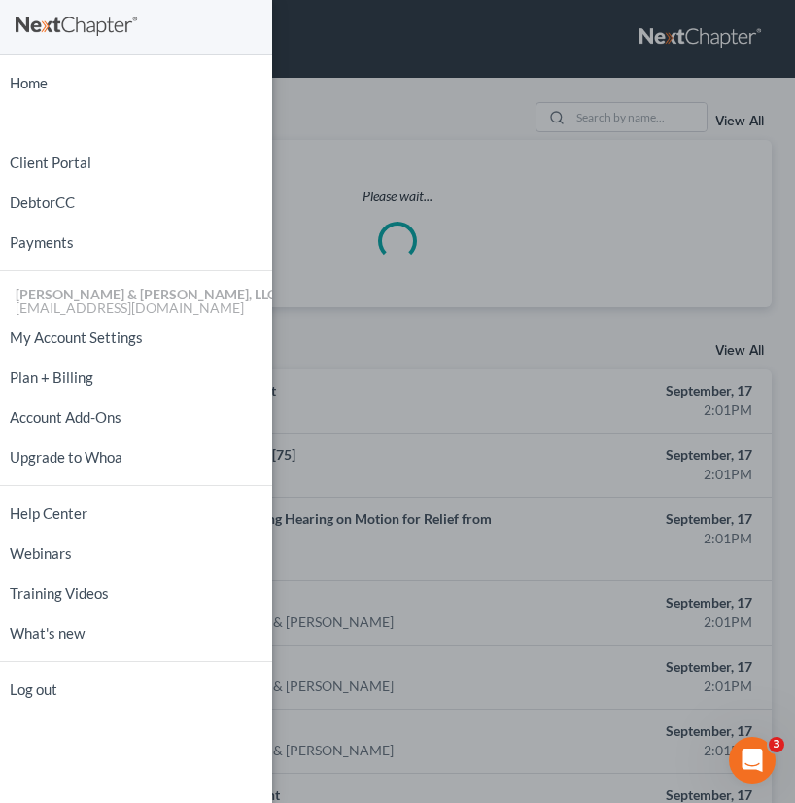
click at [510, 139] on div "Home New Case Client Portal DebtorCC Payments [PERSON_NAME] & [PERSON_NAME], LL…" at bounding box center [397, 401] width 795 height 803
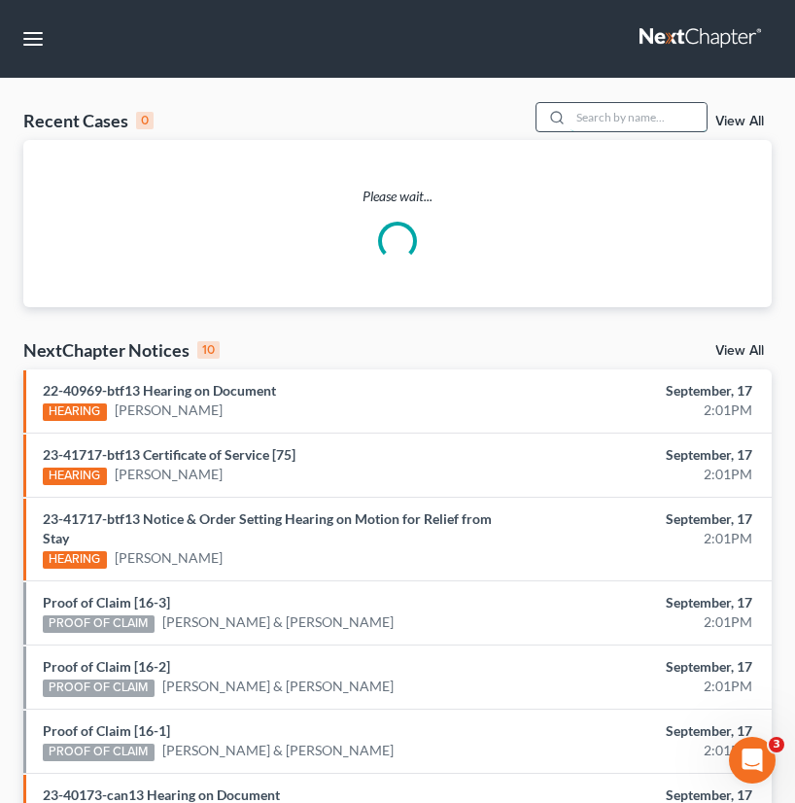
click at [589, 118] on input "search" at bounding box center [638, 117] width 136 height 28
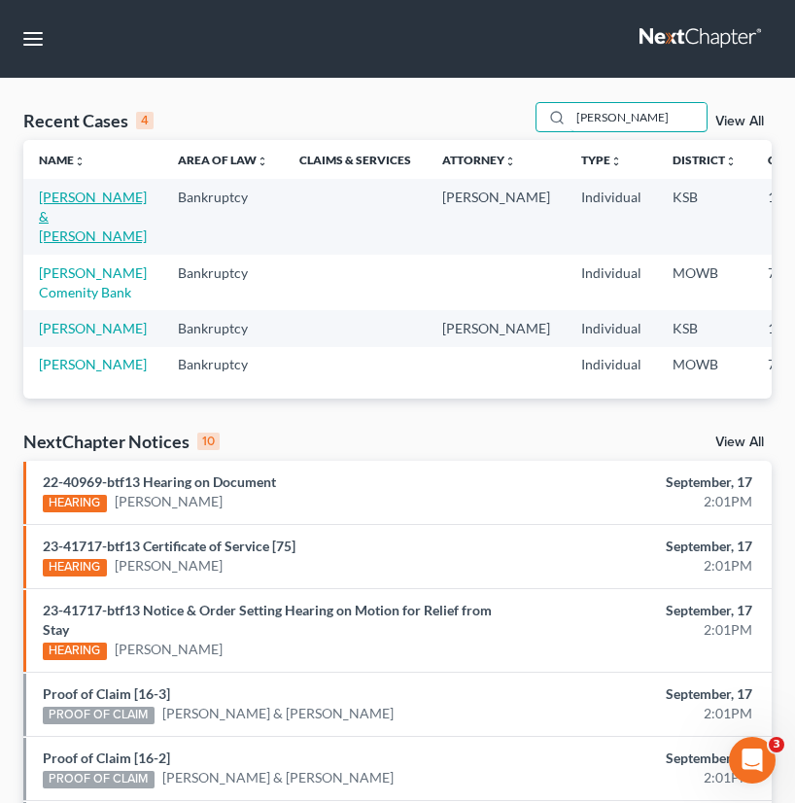
type input "smith, michael"
click at [66, 218] on link "Smith, Michael & Gwendolyn" at bounding box center [93, 216] width 108 height 55
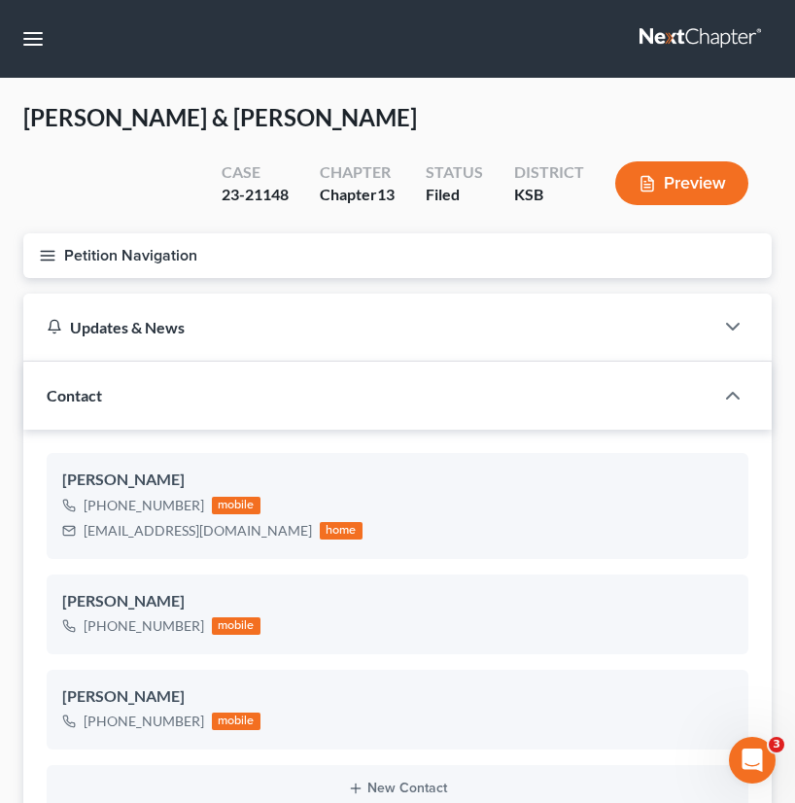
scroll to position [715, 0]
drag, startPoint x: 254, startPoint y: 529, endPoint x: 71, endPoint y: 554, distance: 184.4
click at [71, 554] on div "Michael Smith +1 (913) 315-2462 mobile smithmikegwen@yahoo.com home" at bounding box center [398, 505] width 702 height 105
click at [39, 36] on button "button" at bounding box center [33, 38] width 35 height 35
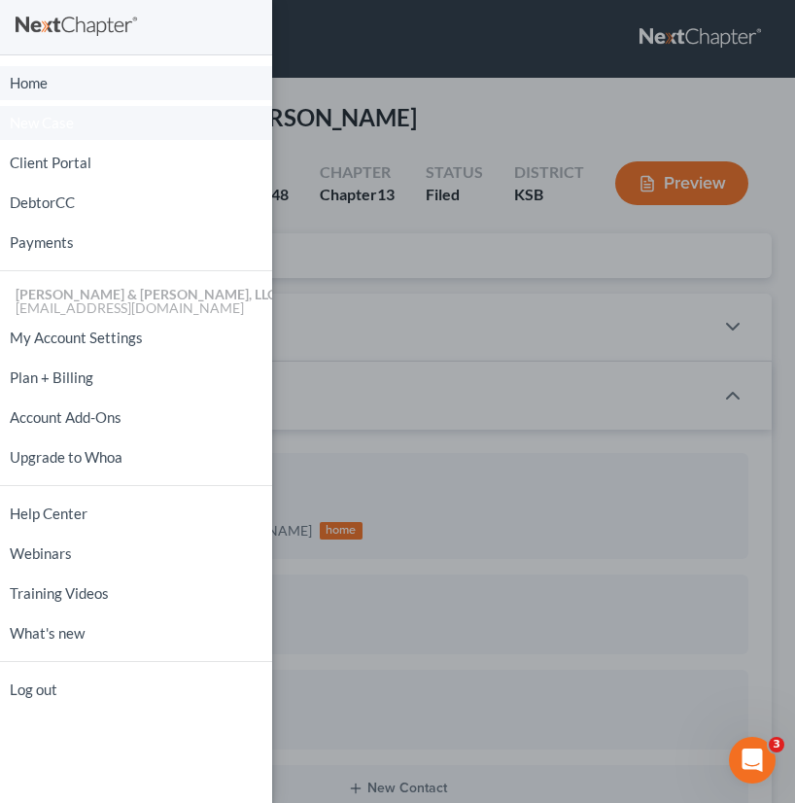
drag, startPoint x: 60, startPoint y: 81, endPoint x: 175, endPoint y: 106, distance: 117.4
click at [60, 81] on link "Home" at bounding box center [136, 83] width 272 height 34
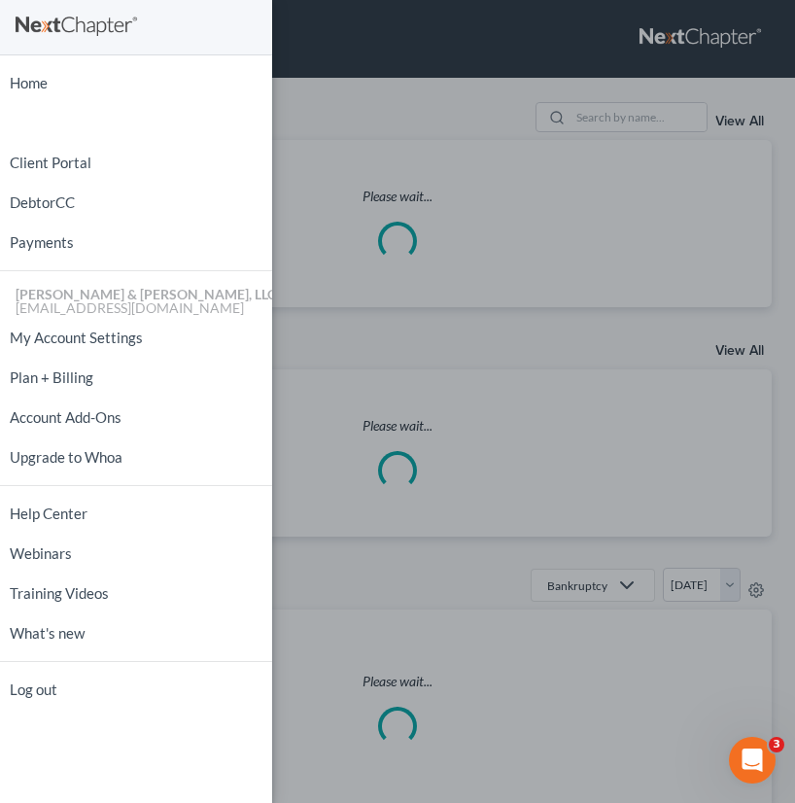
click at [366, 113] on div "Home New Case Client Portal DebtorCC Payments [PERSON_NAME] & [PERSON_NAME], LL…" at bounding box center [397, 401] width 795 height 803
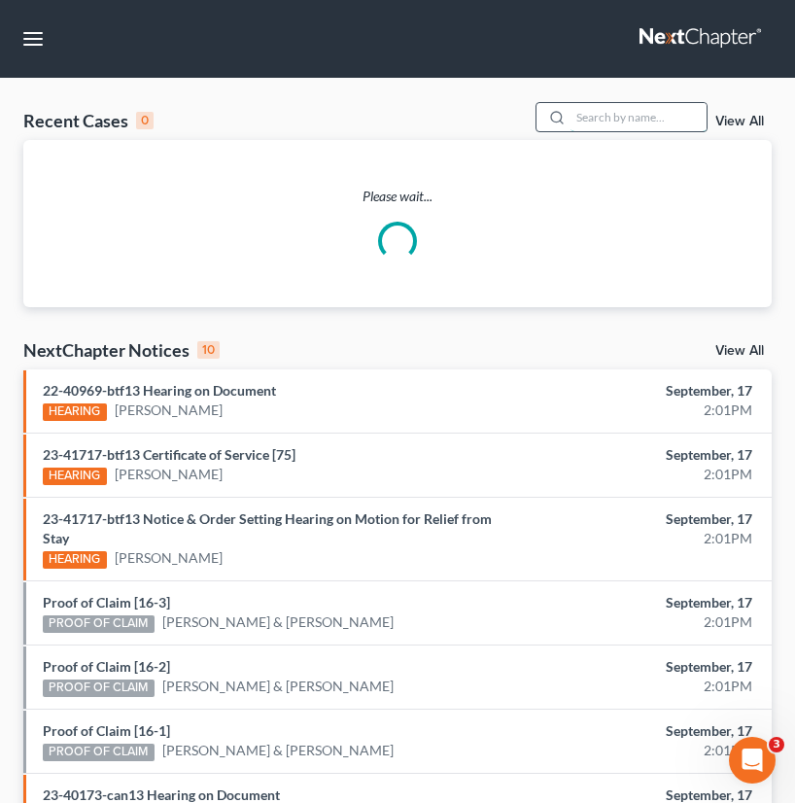
click at [606, 121] on input "search" at bounding box center [638, 117] width 136 height 28
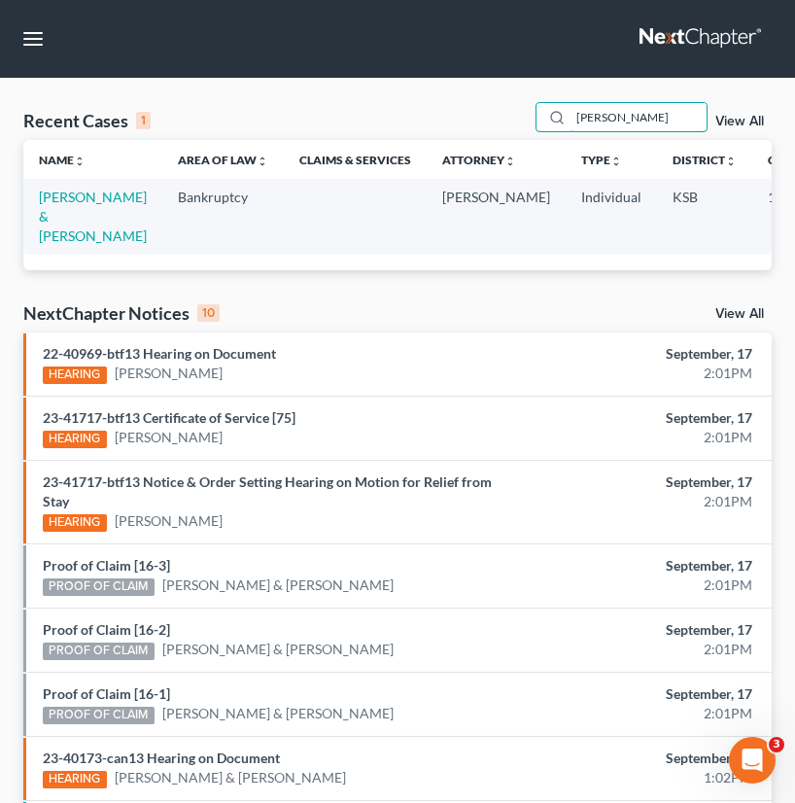
type input "daniels, leeroy"
click at [76, 234] on link "Daniels, LeeRoy & Dorothea" at bounding box center [93, 216] width 108 height 55
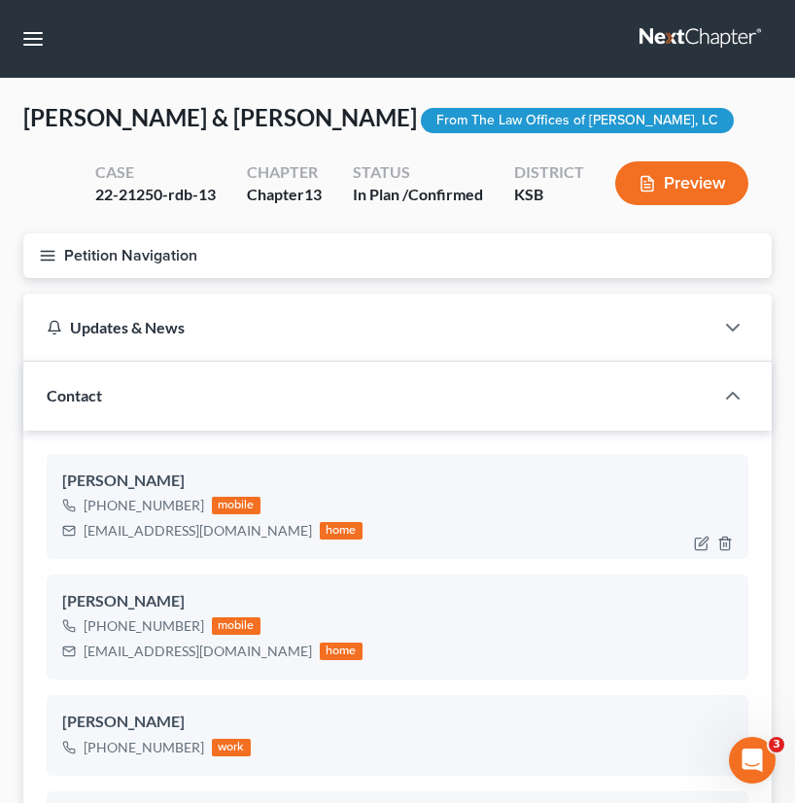
scroll to position [97, 0]
drag, startPoint x: 251, startPoint y: 537, endPoint x: 86, endPoint y: 549, distance: 165.6
click at [81, 552] on div "LeeRoy Daniels Jr. +1 (913) 742-2322 mobile leroydaniels367@gmail.com home" at bounding box center [398, 506] width 702 height 105
drag, startPoint x: 236, startPoint y: 654, endPoint x: 74, endPoint y: 661, distance: 162.4
click at [74, 661] on div "dorothea_82@yahoo.com home" at bounding box center [212, 650] width 300 height 25
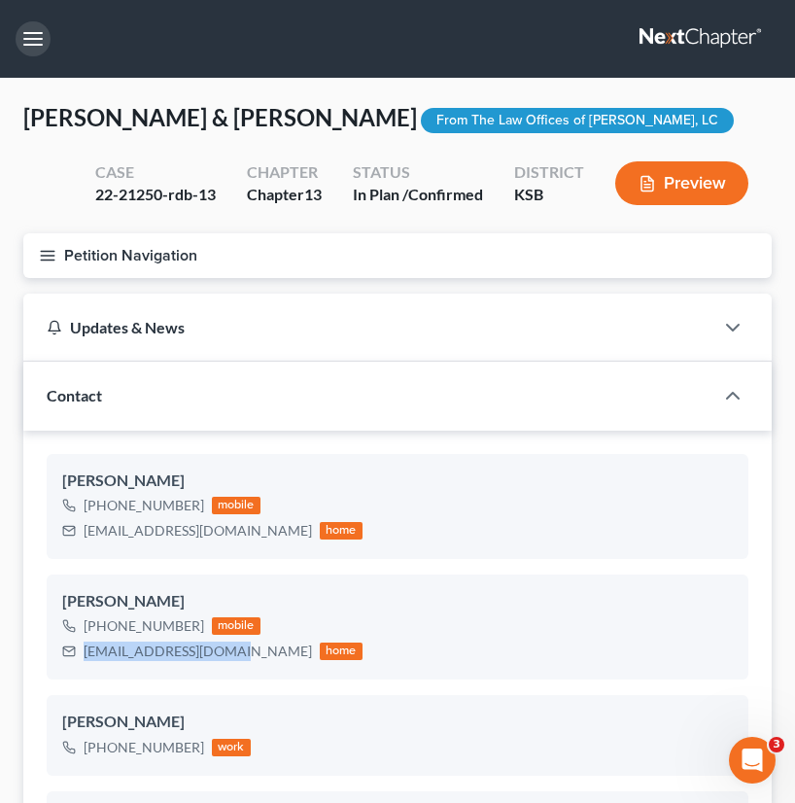
drag, startPoint x: 42, startPoint y: 42, endPoint x: 104, endPoint y: 62, distance: 65.5
click at [42, 42] on button "button" at bounding box center [33, 38] width 35 height 35
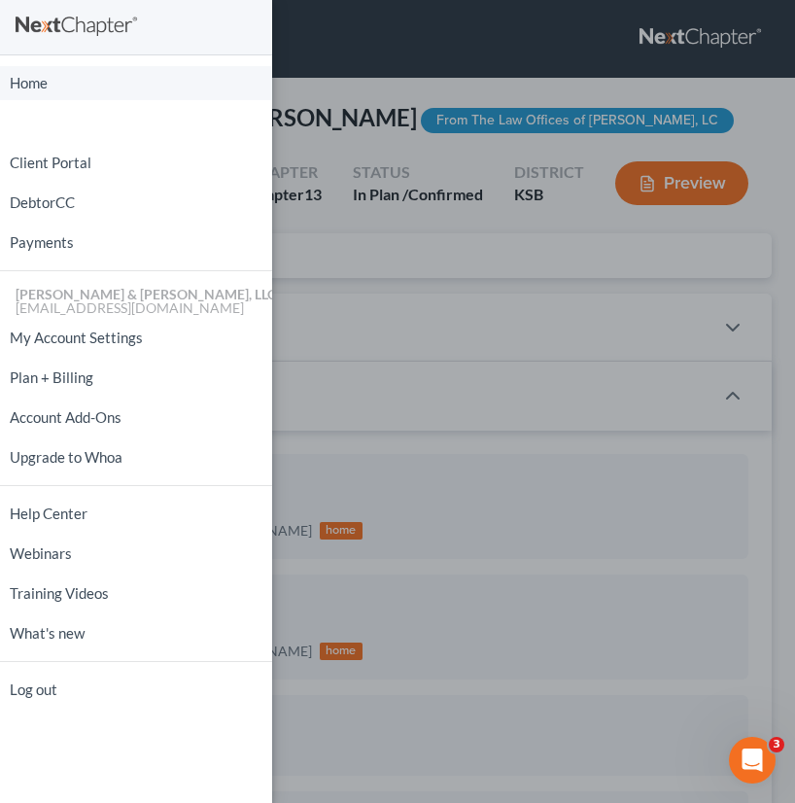
click at [124, 84] on link "Home" at bounding box center [136, 83] width 272 height 34
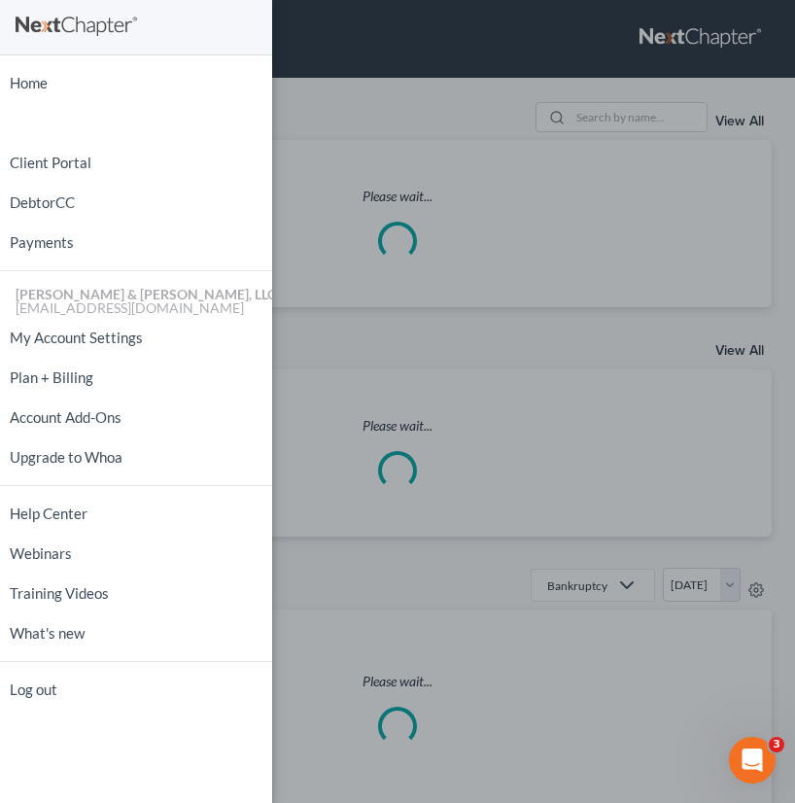
click at [509, 86] on div "Home New Case Client Portal DebtorCC Payments [PERSON_NAME] & [PERSON_NAME], LL…" at bounding box center [397, 401] width 795 height 803
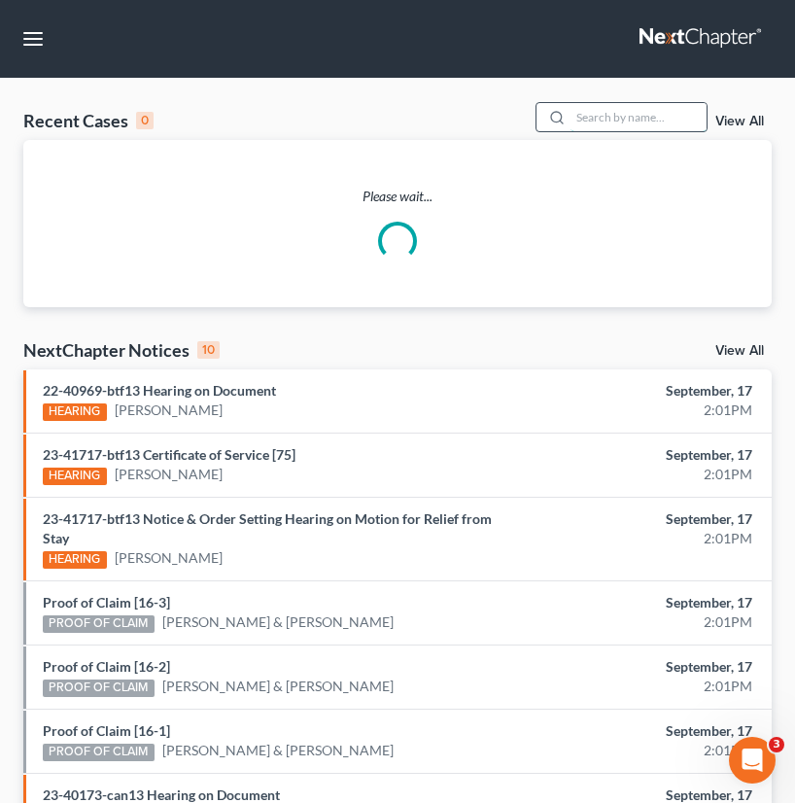
click at [637, 118] on input "search" at bounding box center [638, 117] width 136 height 28
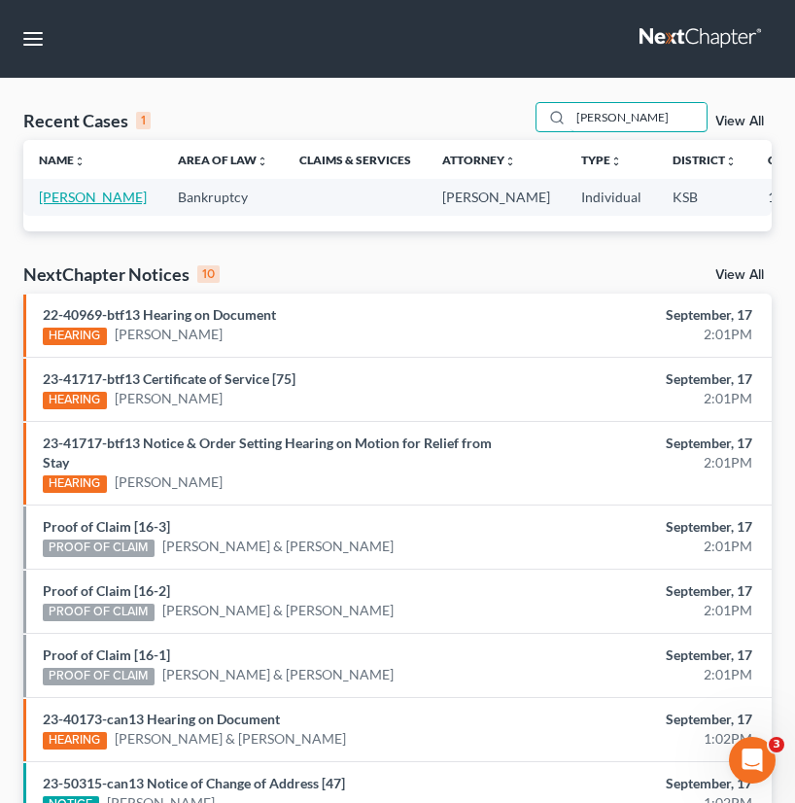
type input "johnson, mark"
click at [64, 204] on link "Johnson, Mark" at bounding box center [93, 197] width 108 height 17
select select "2"
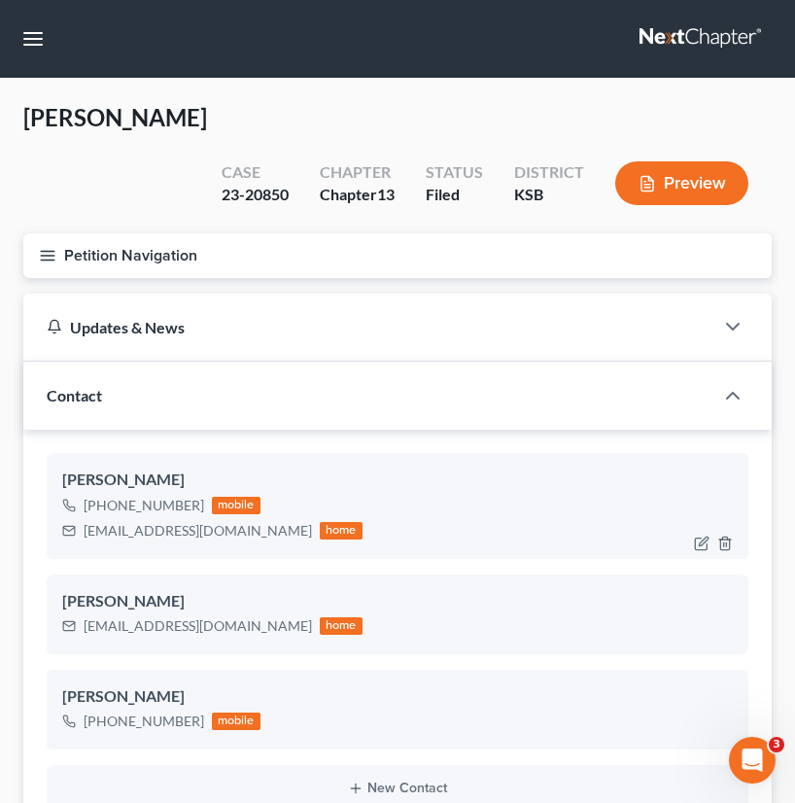
scroll to position [568, 0]
drag, startPoint x: 213, startPoint y: 486, endPoint x: 109, endPoint y: 476, distance: 104.4
click at [63, 518] on div "ibn2trukn@gmail.com home" at bounding box center [212, 530] width 300 height 25
click at [17, 34] on button "button" at bounding box center [33, 38] width 35 height 35
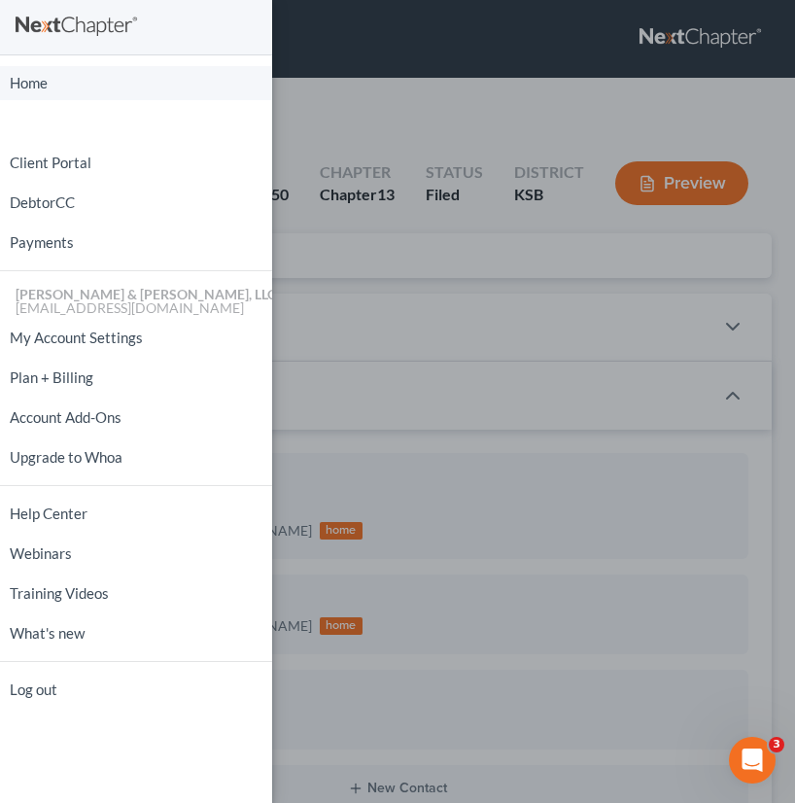
click at [80, 82] on link "Home" at bounding box center [136, 83] width 272 height 34
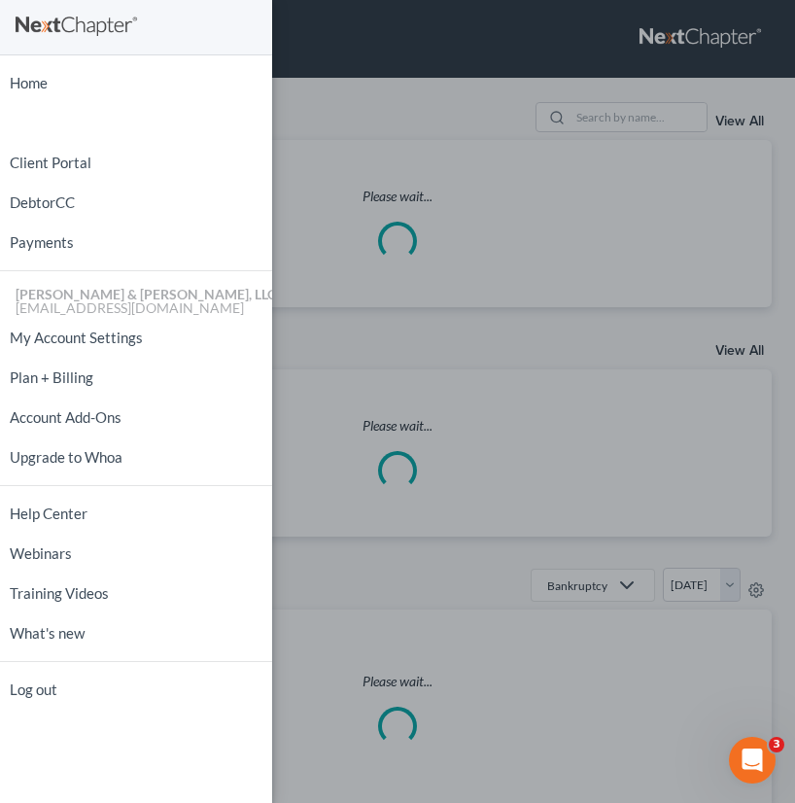
click at [410, 116] on div "Home New Case Client Portal DebtorCC Payments [PERSON_NAME] & [PERSON_NAME], LL…" at bounding box center [397, 401] width 795 height 803
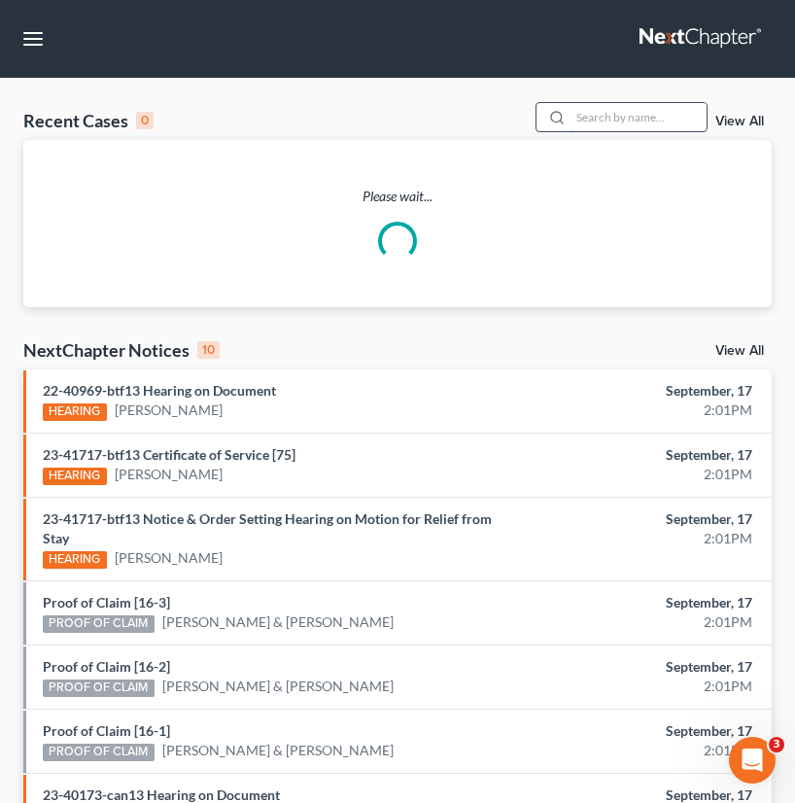
click at [592, 122] on input "search" at bounding box center [638, 117] width 136 height 28
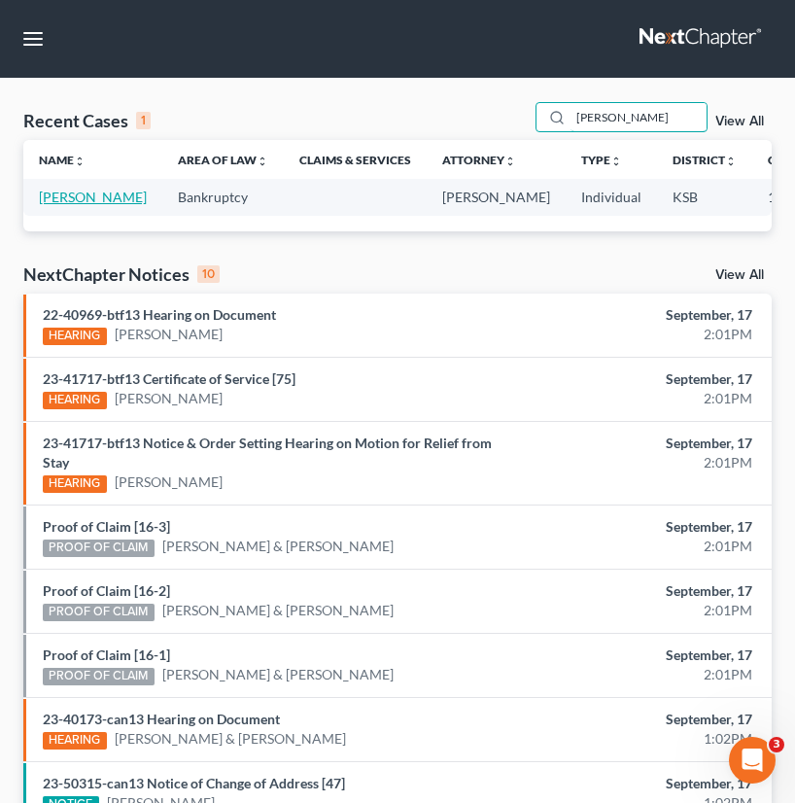
type input "hobson"
click at [58, 205] on link "Hobson, William" at bounding box center [93, 197] width 108 height 17
select select "6"
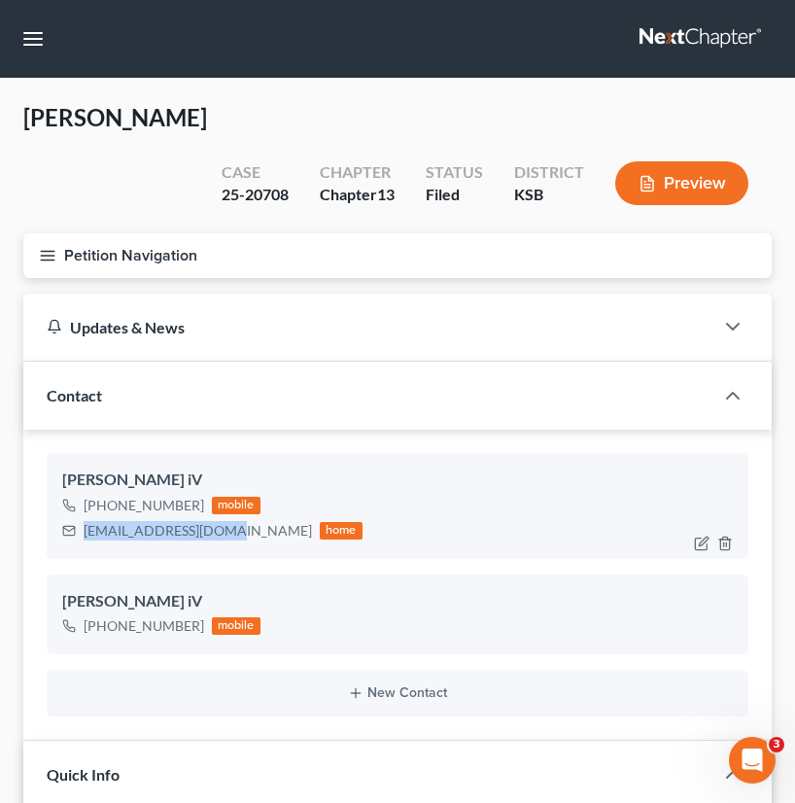
drag, startPoint x: 230, startPoint y: 487, endPoint x: 78, endPoint y: 489, distance: 152.6
click at [78, 518] on div "whobson347@gmail.com home" at bounding box center [212, 530] width 300 height 25
drag, startPoint x: 23, startPoint y: 45, endPoint x: 295, endPoint y: 165, distance: 297.6
click at [23, 45] on button "button" at bounding box center [33, 38] width 35 height 35
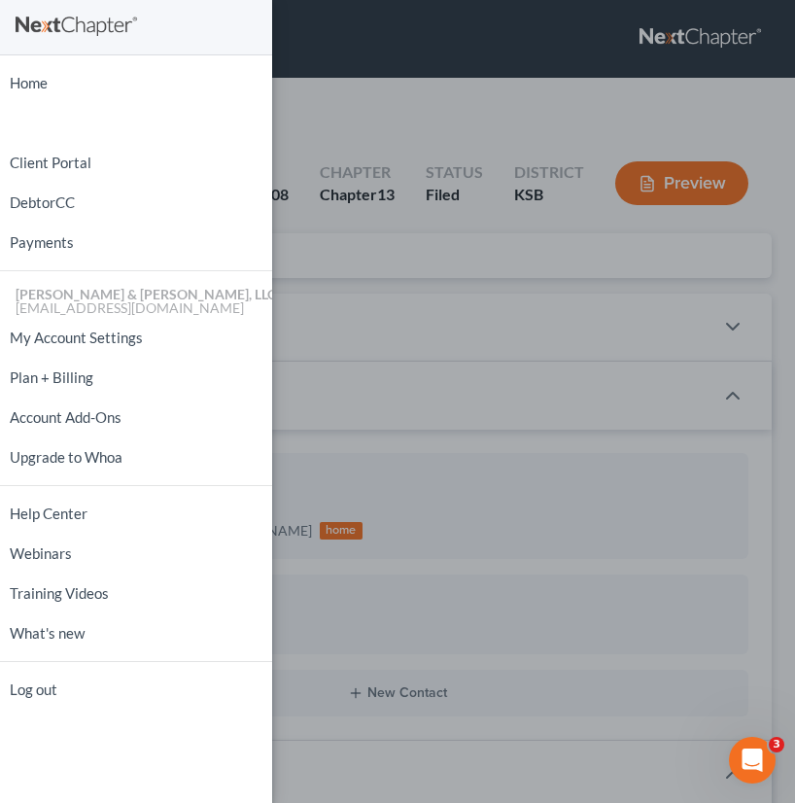
drag, startPoint x: 311, startPoint y: 167, endPoint x: 480, endPoint y: 155, distance: 169.5
click at [312, 167] on div "Home New Case Client Portal DebtorCC Payments [PERSON_NAME] & [PERSON_NAME], LL…" at bounding box center [397, 401] width 795 height 803
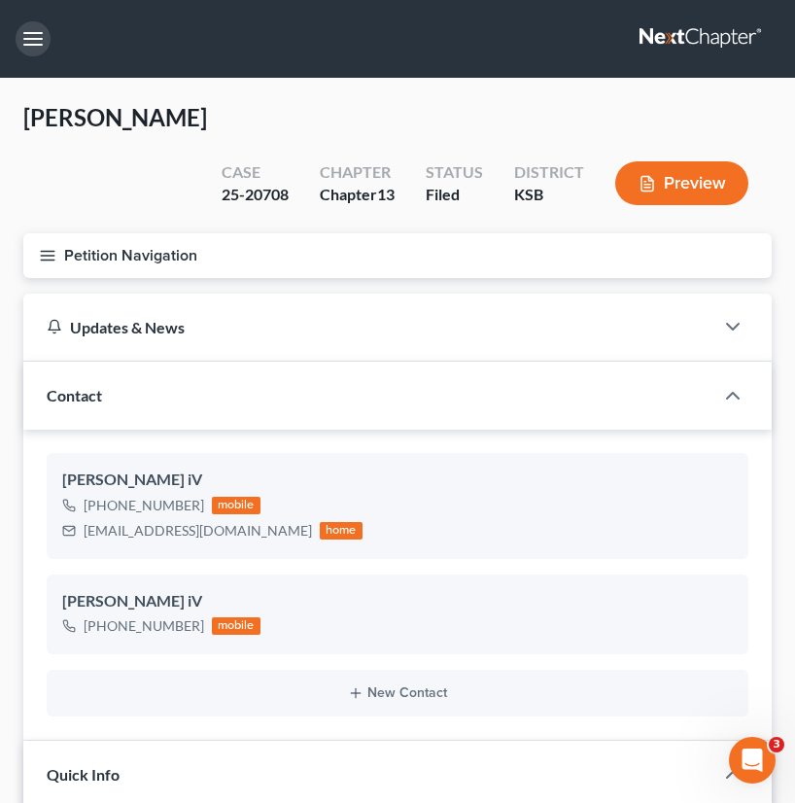
click at [43, 52] on button "button" at bounding box center [33, 38] width 35 height 35
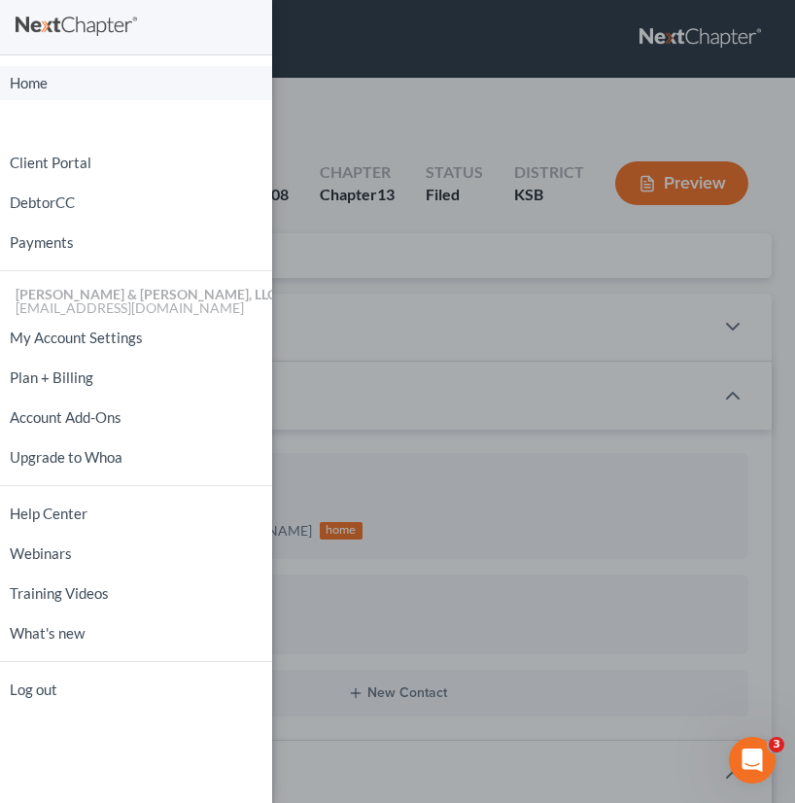
click at [51, 91] on link "Home" at bounding box center [136, 83] width 272 height 34
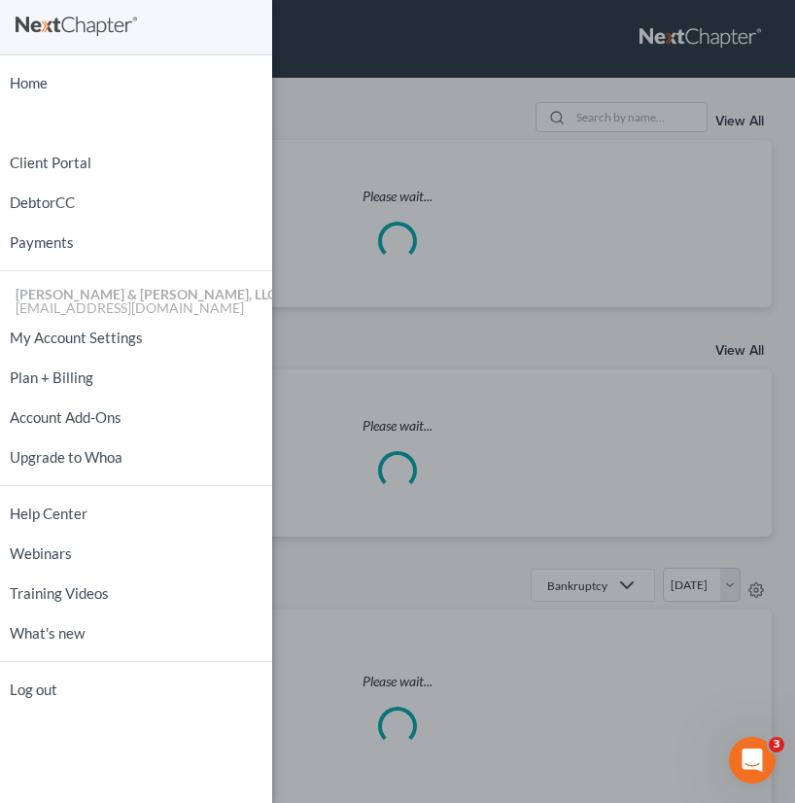
click at [392, 167] on div "Home New Case Client Portal DebtorCC Payments [PERSON_NAME] & [PERSON_NAME], LL…" at bounding box center [397, 401] width 795 height 803
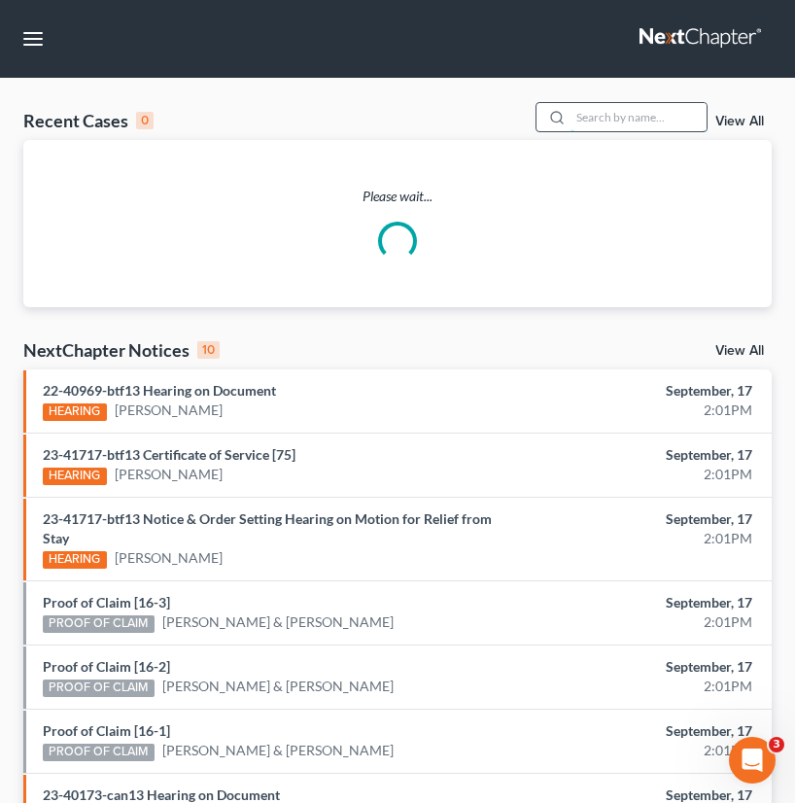
click at [638, 118] on input "search" at bounding box center [638, 117] width 136 height 28
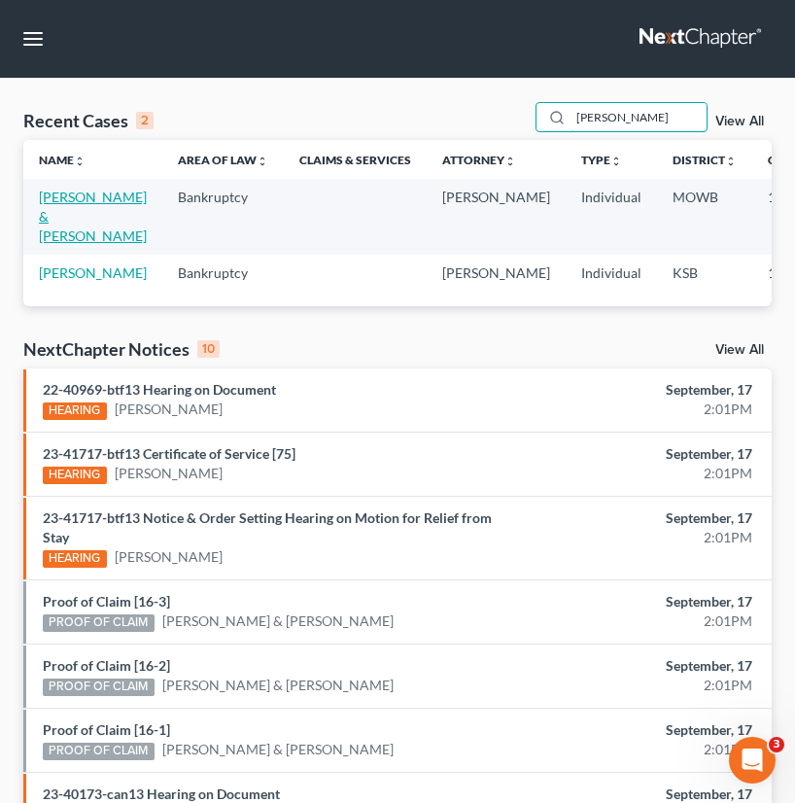
type input "shipps"
click at [44, 209] on link "Shipps, Terry & Shana" at bounding box center [93, 216] width 108 height 55
select select "0"
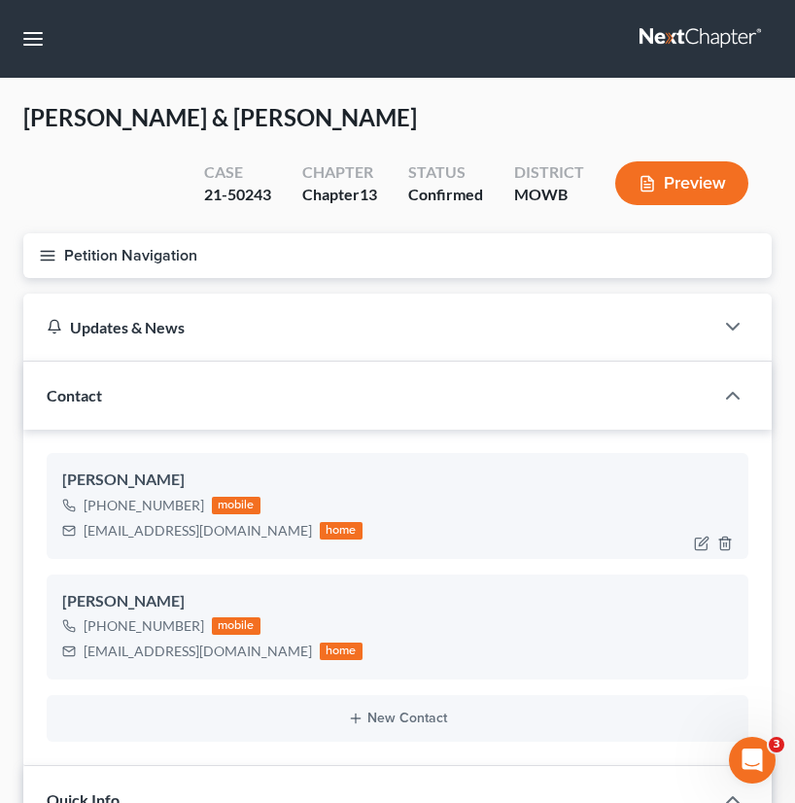
scroll to position [385, 0]
drag, startPoint x: 227, startPoint y: 527, endPoint x: 70, endPoint y: 541, distance: 158.1
click at [70, 541] on div "brock_orri@hotmail.com home" at bounding box center [212, 530] width 300 height 25
drag, startPoint x: 226, startPoint y: 655, endPoint x: 81, endPoint y: 659, distance: 145.8
click at [81, 659] on div "terryshipps@yahoo.com home" at bounding box center [212, 650] width 300 height 25
